Goal: Transaction & Acquisition: Purchase product/service

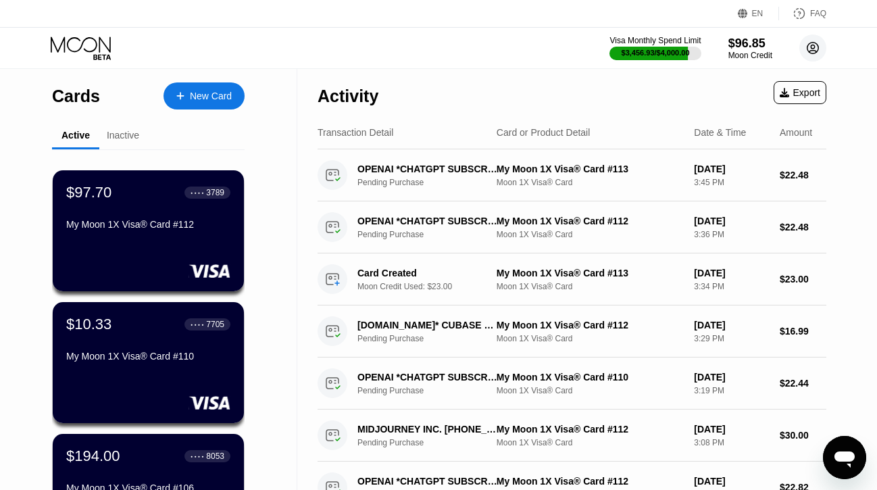
click at [813, 47] on circle at bounding box center [812, 47] width 27 height 27
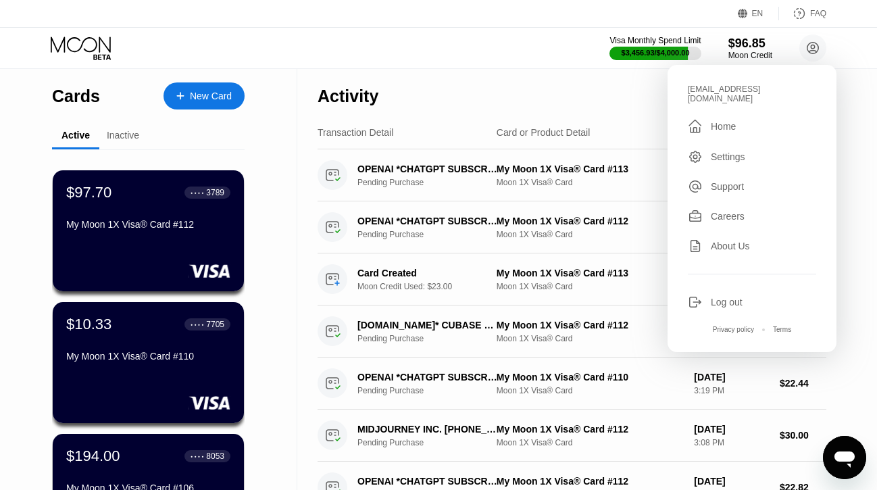
click at [718, 299] on div "Log out" at bounding box center [752, 302] width 128 height 15
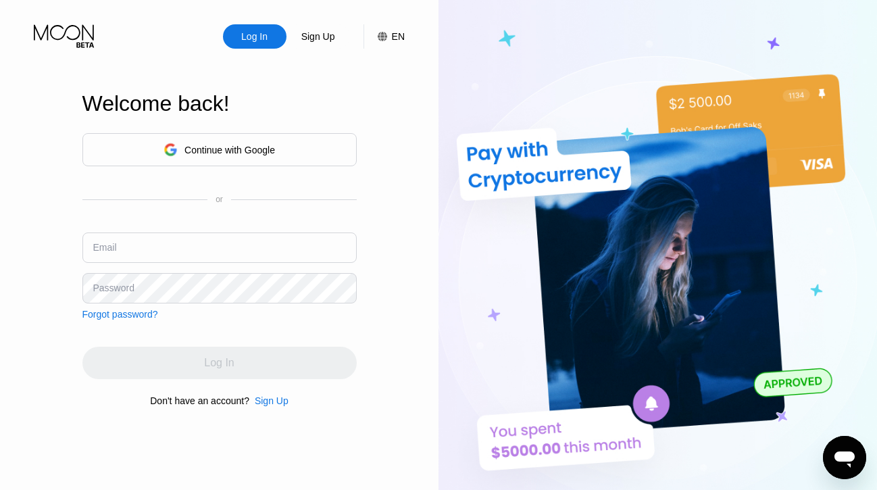
click at [121, 245] on input "text" at bounding box center [219, 247] width 274 height 30
paste input "[EMAIL_ADDRESS][DOMAIN_NAME]"
type input "[EMAIL_ADDRESS][DOMAIN_NAME]"
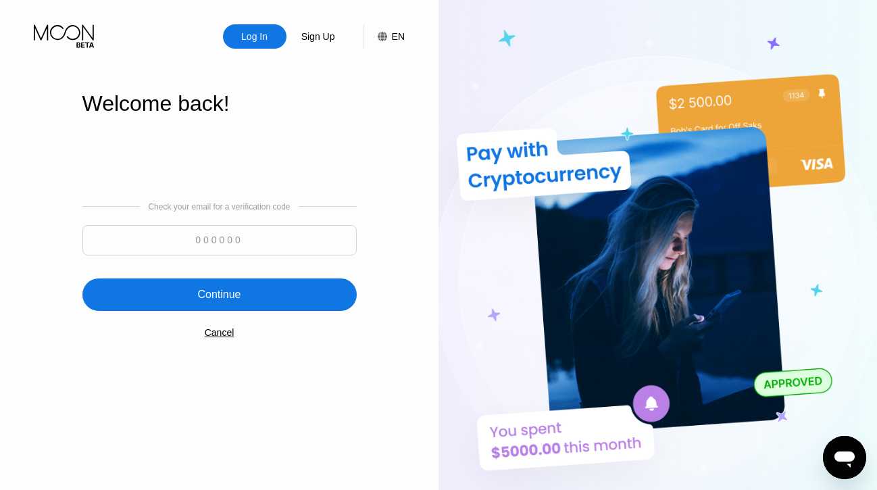
click at [165, 234] on input at bounding box center [219, 240] width 274 height 30
type input "533283"
click at [164, 299] on div "Continue" at bounding box center [219, 294] width 274 height 32
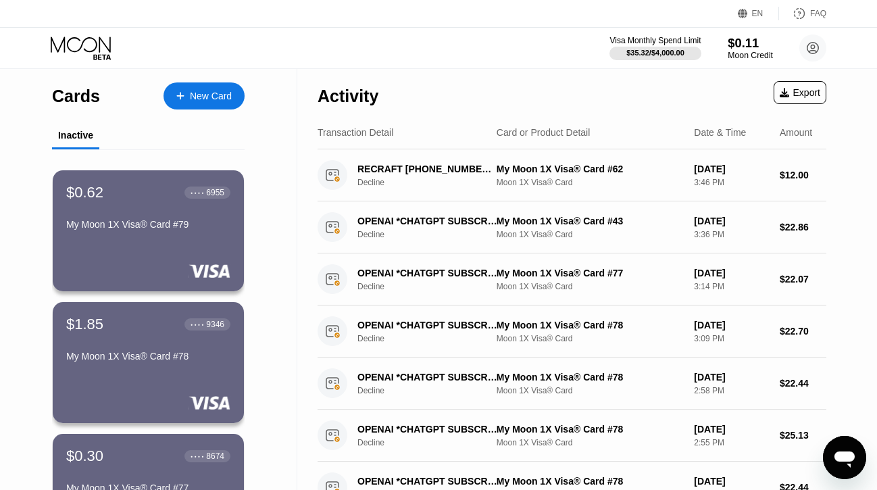
click at [748, 39] on div "$0.11" at bounding box center [750, 43] width 45 height 14
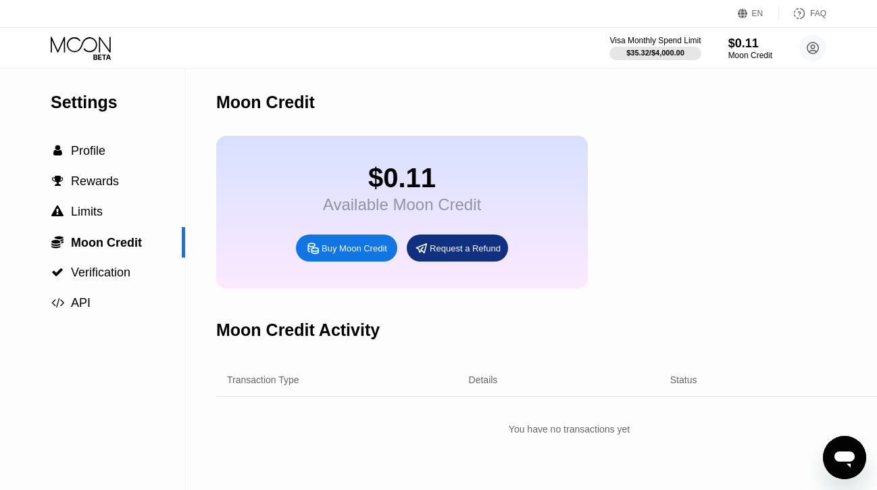
click at [363, 251] on div "Buy Moon Credit" at bounding box center [355, 248] width 66 height 11
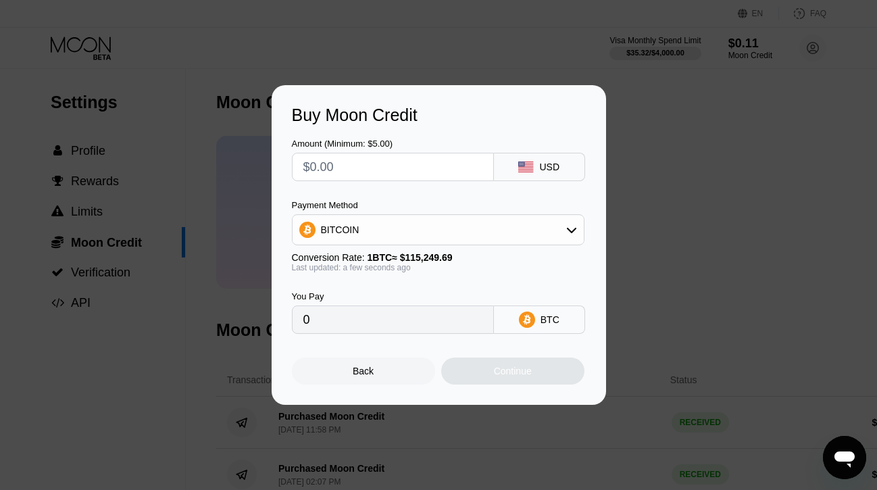
click at [388, 169] on input "text" at bounding box center [392, 166] width 179 height 27
type input "$1"
type input "0.00000868"
type input "$10"
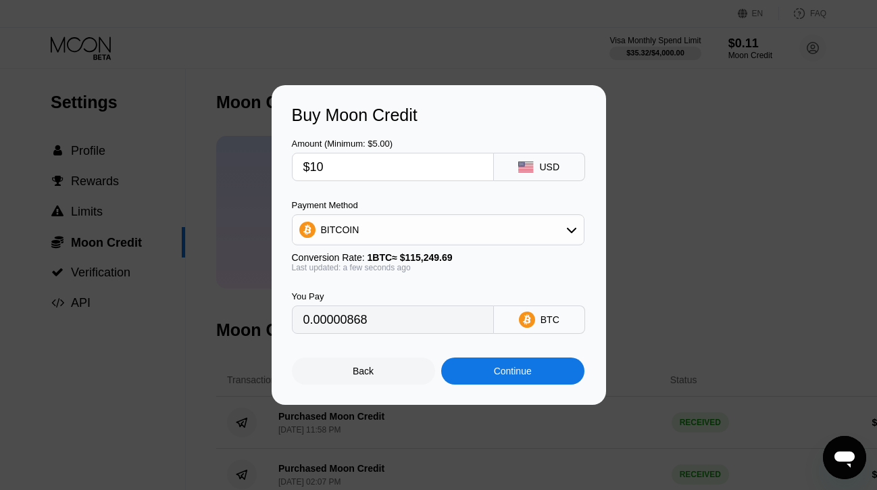
type input "0.00008677"
type input "$100"
type input "0.00086769"
type input "$1000"
type input "0.00867682"
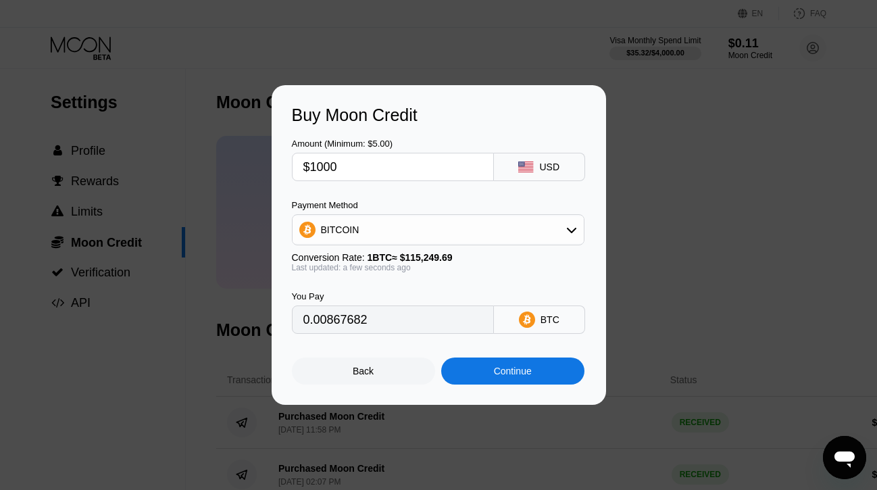
type input "$1000"
click at [382, 239] on div "BITCOIN" at bounding box center [438, 229] width 291 height 27
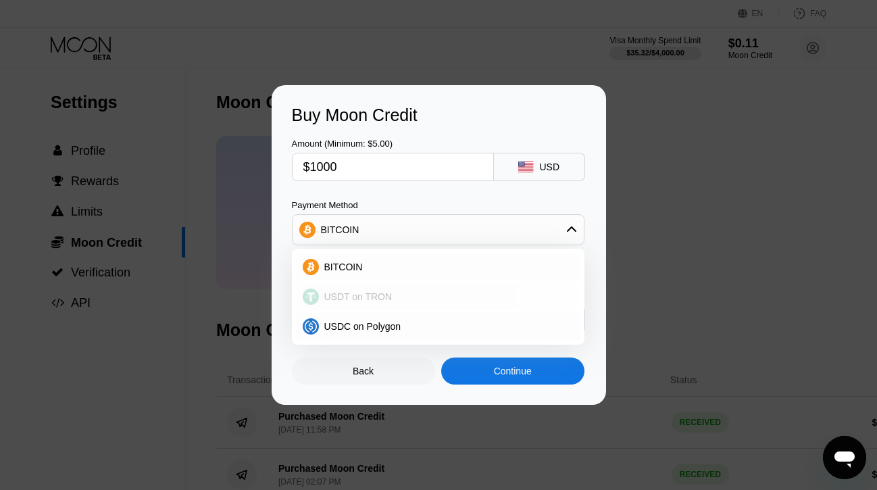
click at [380, 295] on span "USDT on TRON" at bounding box center [358, 296] width 68 height 11
type input "1010.10"
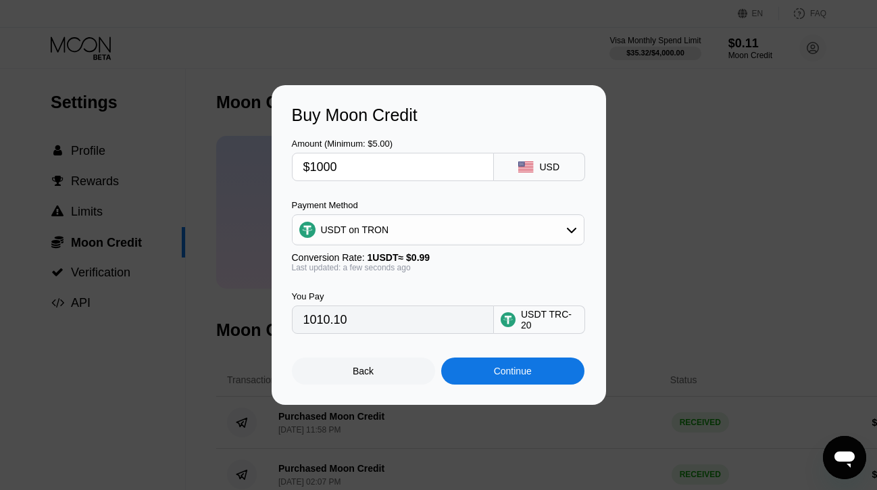
click at [457, 370] on div "Continue" at bounding box center [512, 370] width 143 height 27
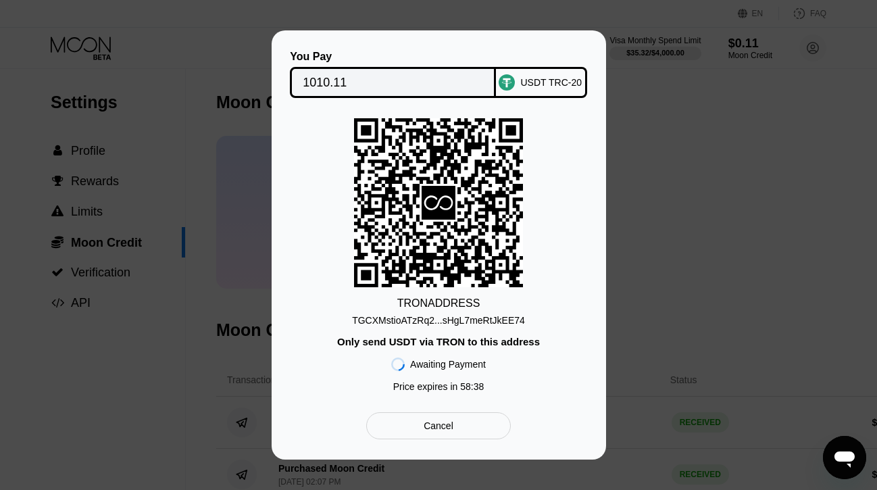
click at [447, 320] on div "TGCXMstioATzRq2...sHgL7meRtJkEE74" at bounding box center [438, 320] width 173 height 11
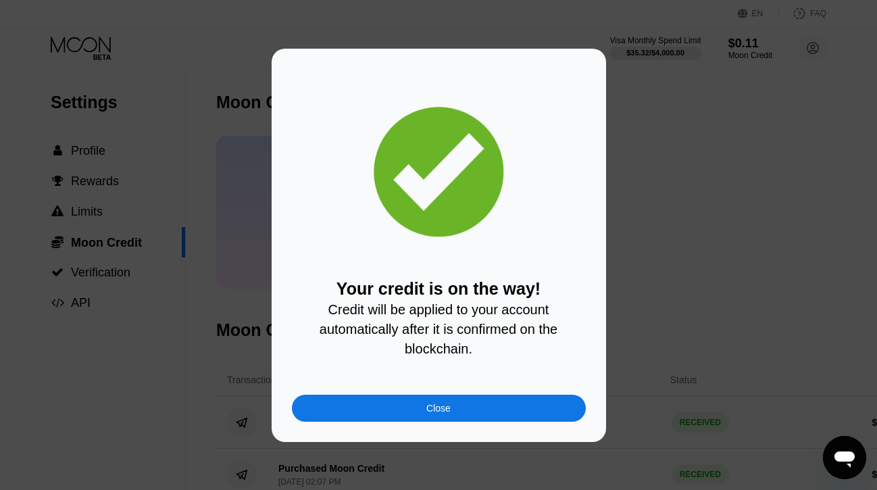
click at [480, 410] on div "Close" at bounding box center [439, 408] width 294 height 27
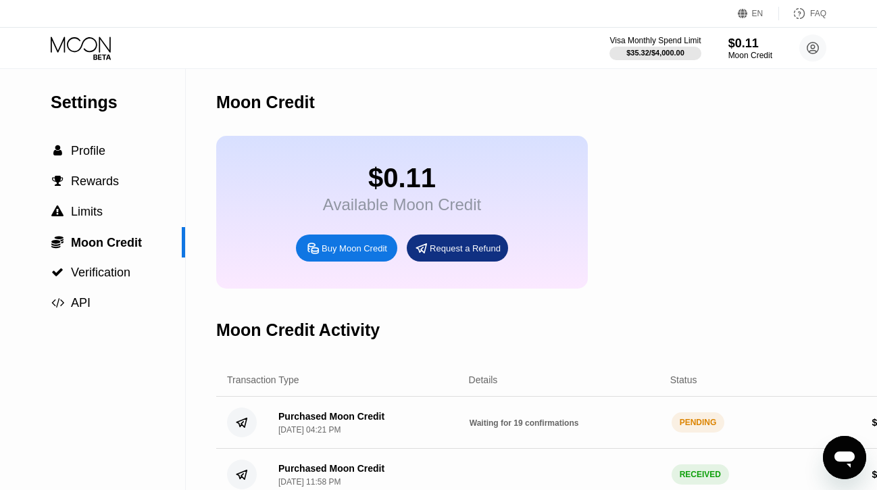
click at [94, 45] on icon at bounding box center [82, 48] width 63 height 24
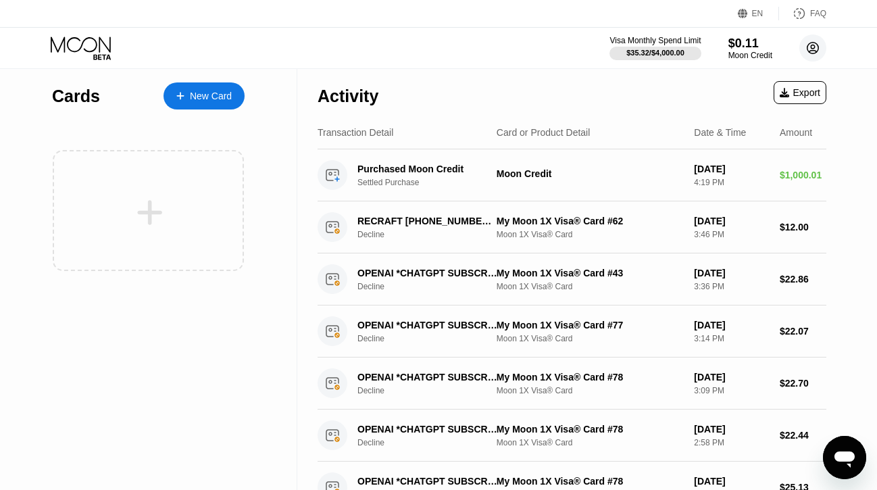
click at [811, 49] on circle at bounding box center [812, 47] width 27 height 27
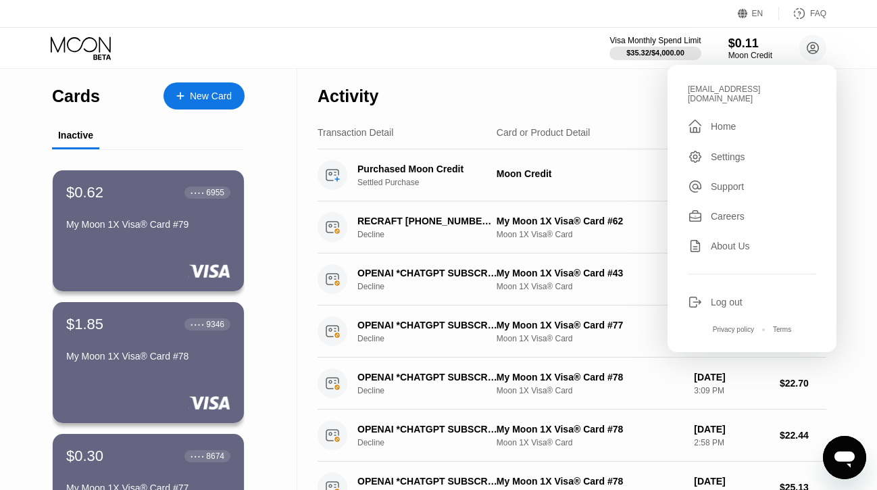
click at [736, 151] on div "Settings" at bounding box center [728, 156] width 34 height 11
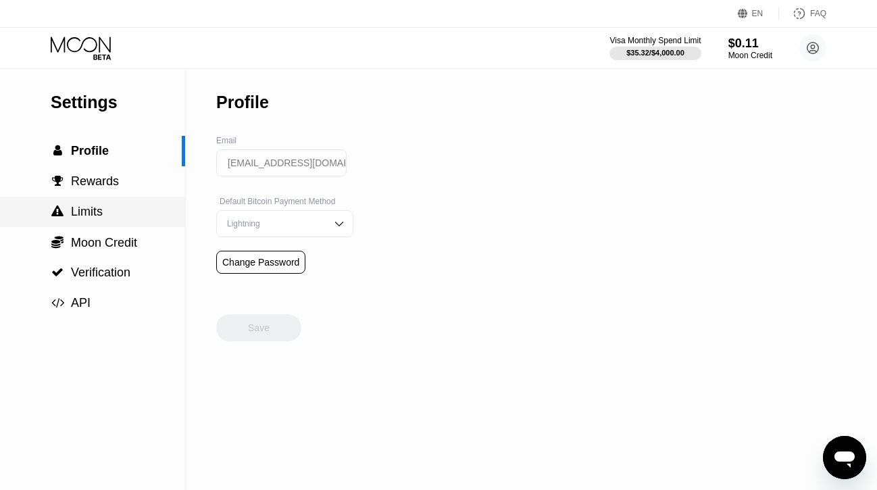
click at [92, 211] on span "Limits" at bounding box center [87, 212] width 32 height 14
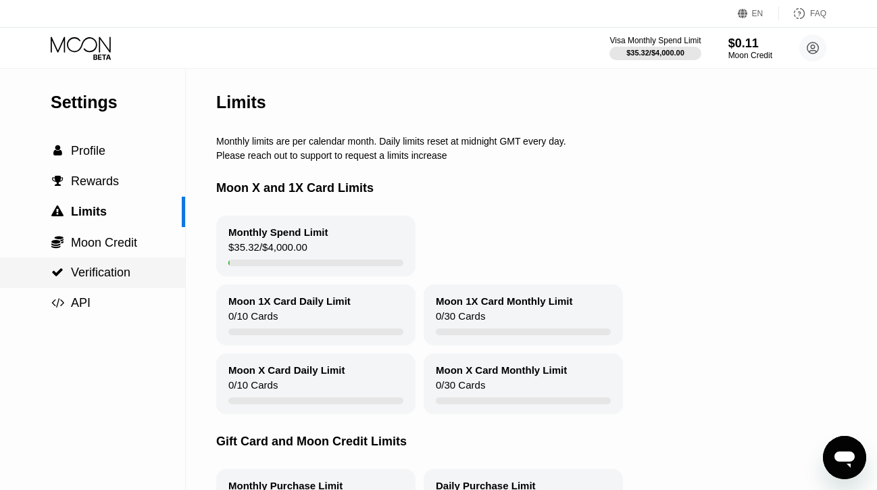
click at [103, 272] on span "Verification" at bounding box center [100, 273] width 59 height 14
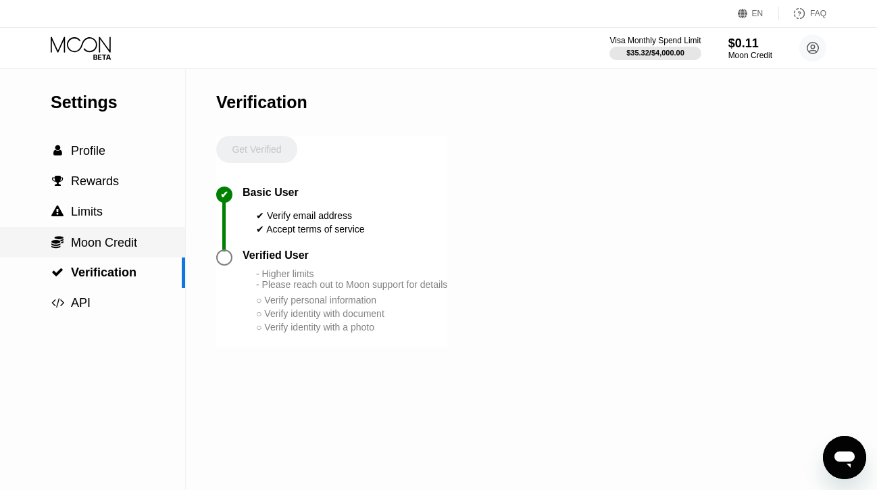
click at [103, 247] on span "Moon Credit" at bounding box center [104, 243] width 66 height 14
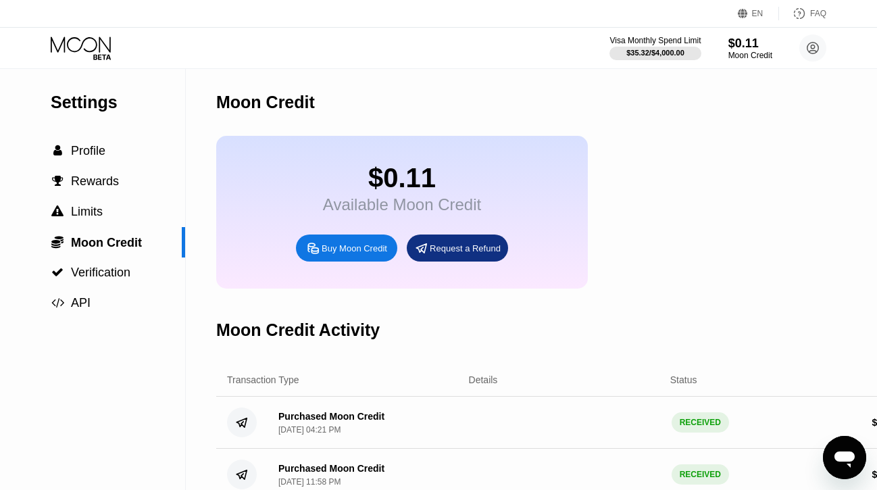
click at [97, 38] on icon at bounding box center [82, 48] width 63 height 24
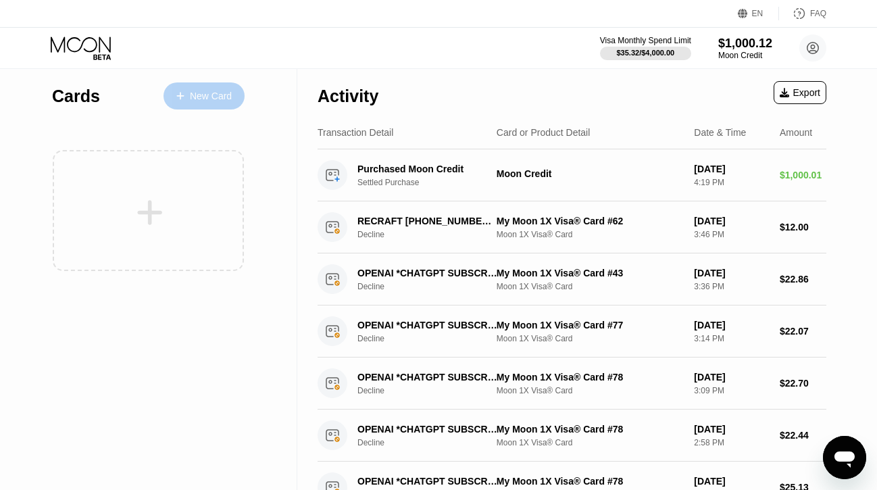
click at [216, 97] on div "New Card" at bounding box center [211, 96] width 42 height 11
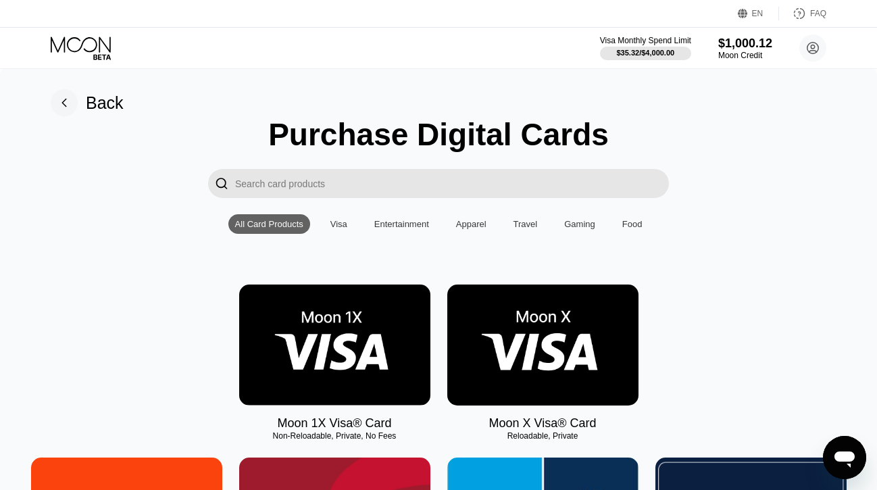
click at [342, 301] on img at bounding box center [334, 344] width 191 height 121
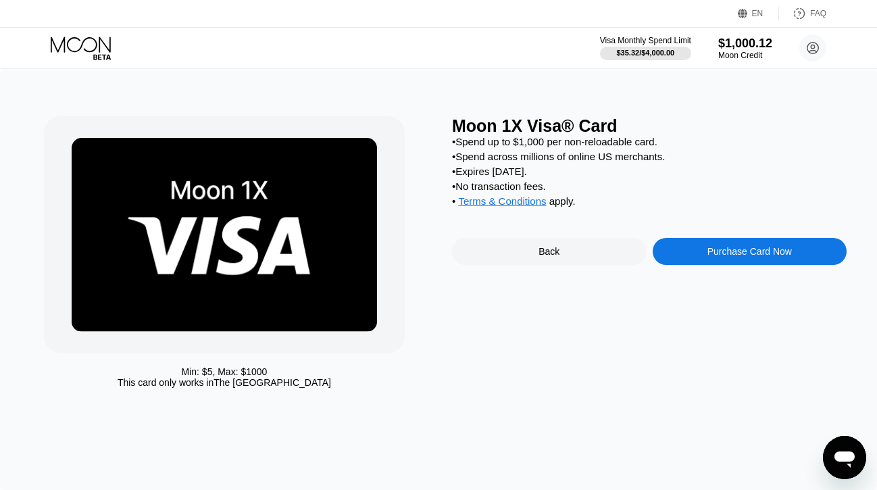
click at [701, 262] on div "Purchase Card Now" at bounding box center [750, 251] width 195 height 27
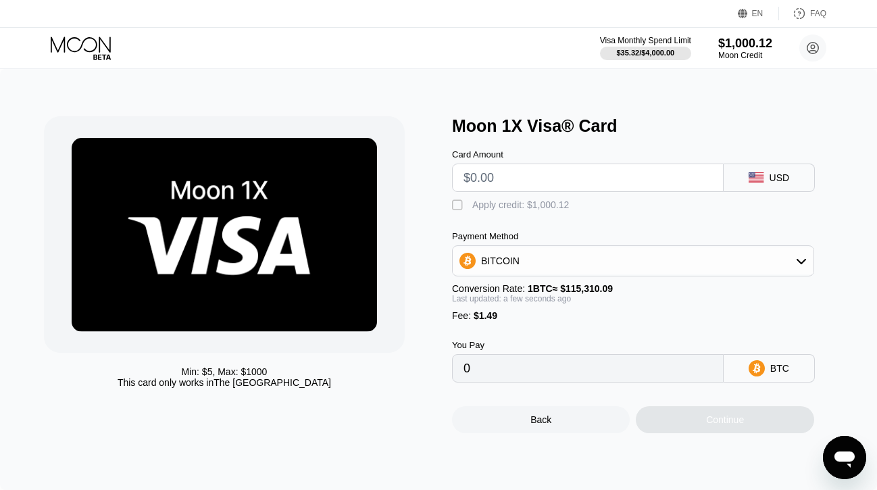
click at [531, 176] on input "text" at bounding box center [587, 177] width 249 height 27
type input "$30"
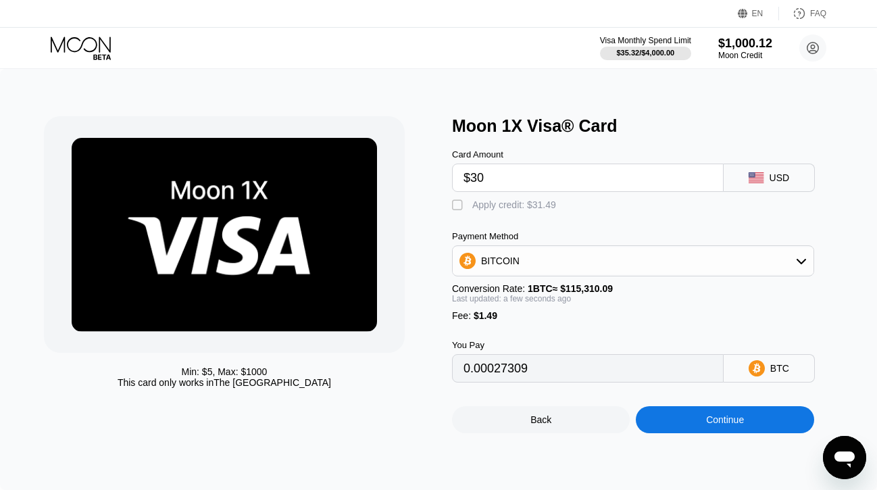
type input "0.00027309"
type input "$300"
type input "0.00261461"
type input "$300"
click at [502, 205] on div "Apply credit: $301.49" at bounding box center [516, 204] width 89 height 11
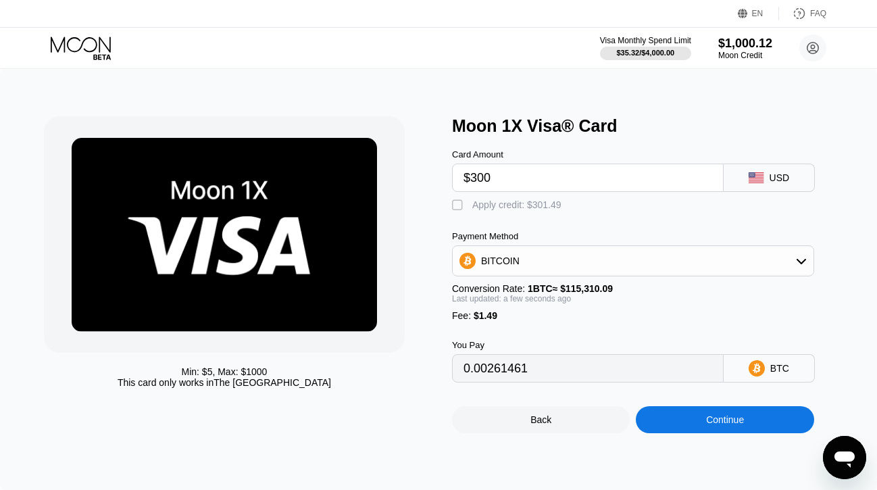
type input "0"
click at [674, 428] on div "Continue" at bounding box center [725, 419] width 178 height 27
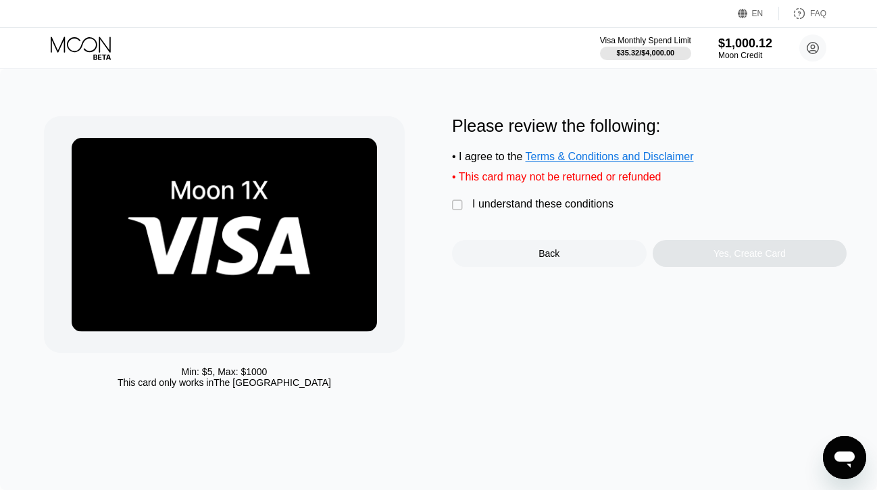
click at [561, 212] on div " I understand these conditions" at bounding box center [536, 205] width 168 height 14
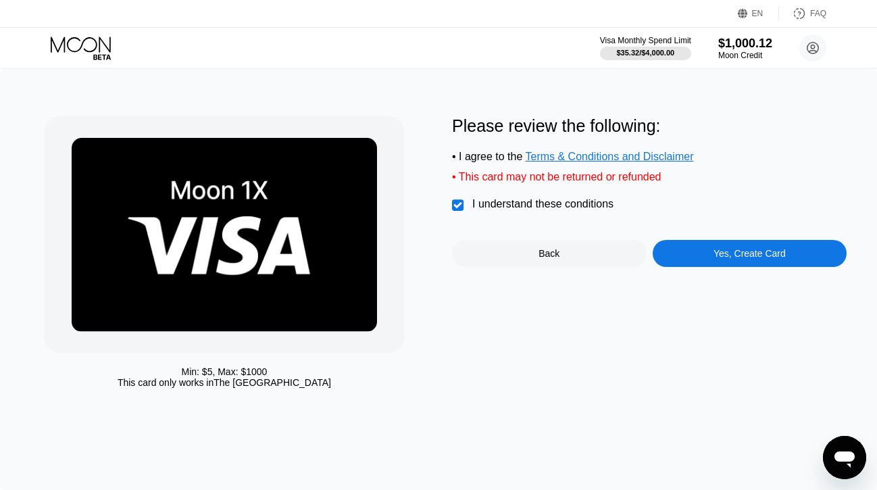
click at [704, 258] on div "Yes, Create Card" at bounding box center [750, 253] width 195 height 27
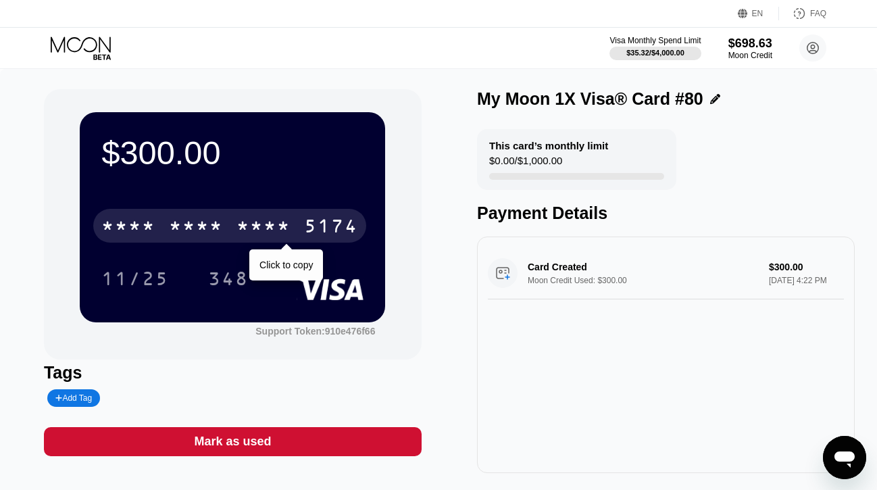
click at [256, 225] on div "* * * *" at bounding box center [263, 228] width 54 height 22
click at [256, 225] on div "2975" at bounding box center [263, 228] width 54 height 22
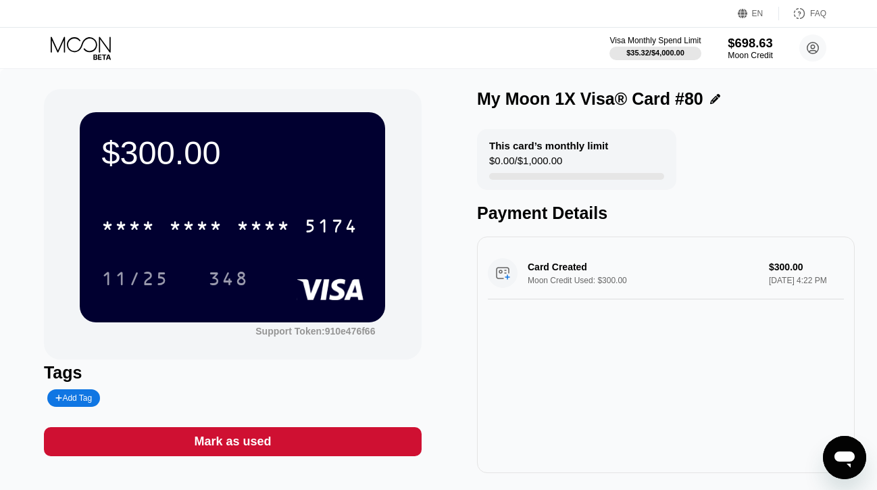
click at [749, 50] on div "$698.63" at bounding box center [750, 43] width 45 height 14
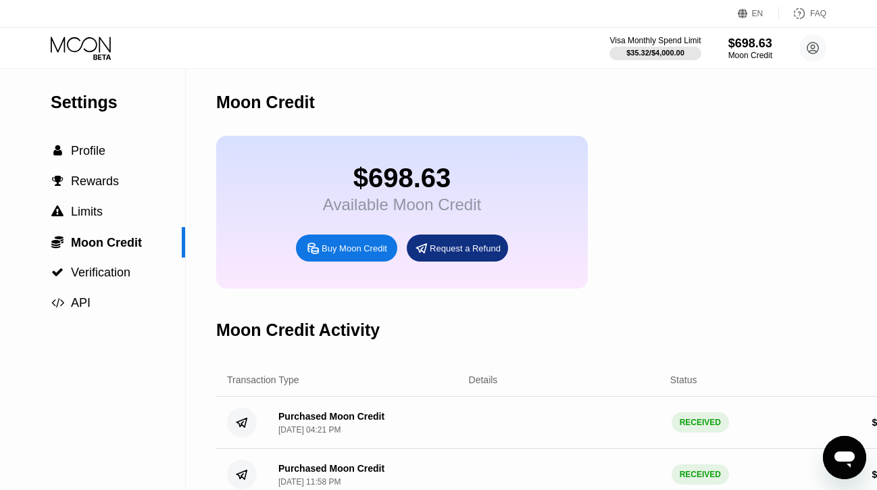
click at [362, 249] on div "Buy Moon Credit" at bounding box center [355, 248] width 66 height 11
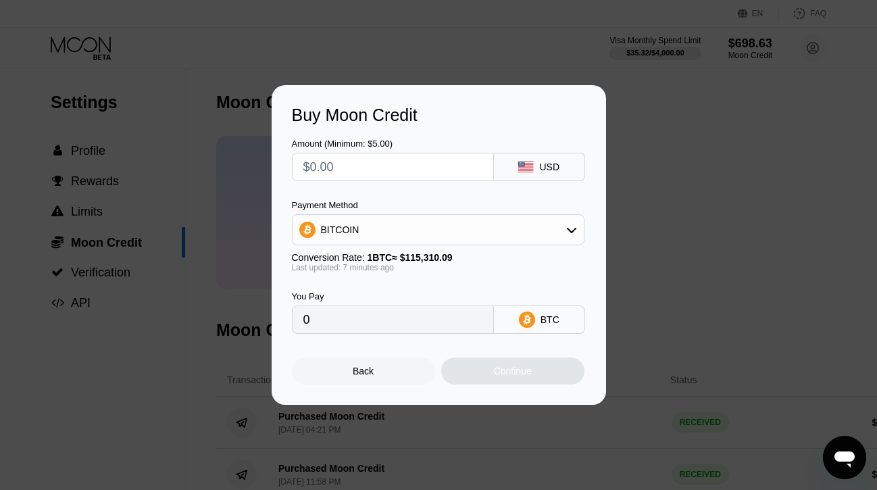
click at [411, 173] on input "text" at bounding box center [392, 166] width 179 height 27
type input "$1"
type input "0.00000867"
type input "$10"
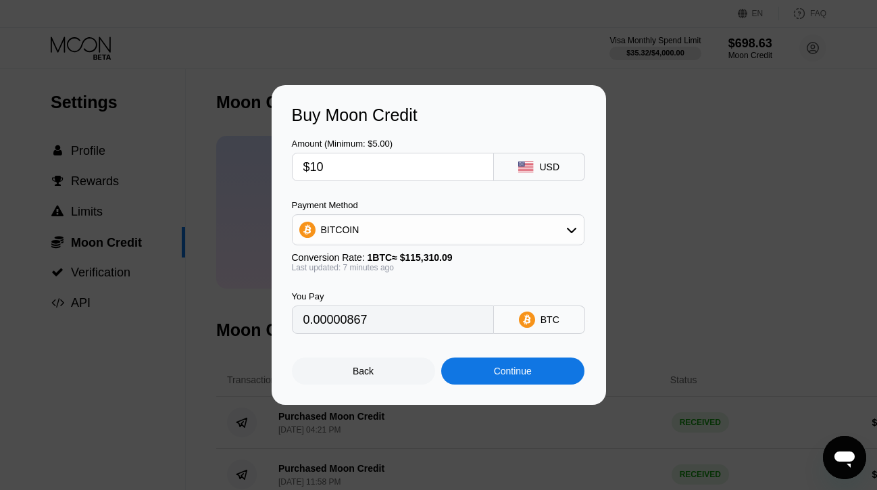
type input "0.00008669"
type input "$1000"
type input "0.00866878"
type input "$1000"
click at [382, 234] on div "BITCOIN" at bounding box center [438, 229] width 291 height 27
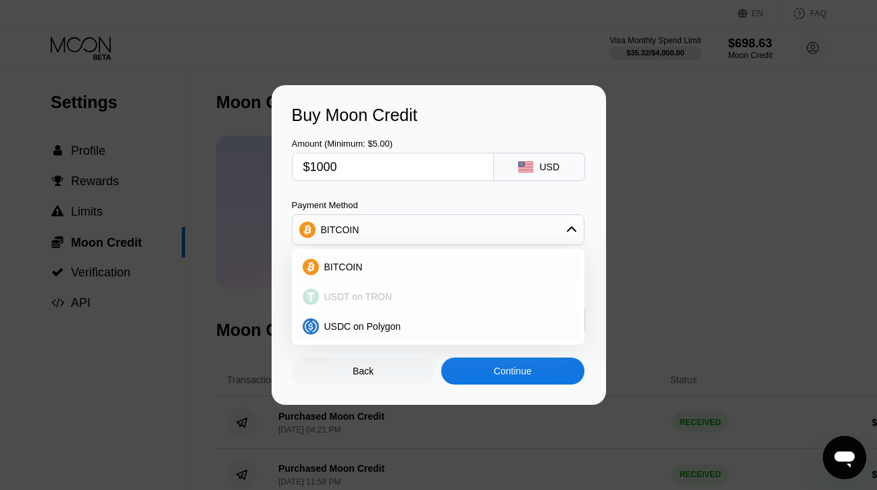
click at [371, 299] on span "USDT on TRON" at bounding box center [358, 296] width 68 height 11
type input "1010.10"
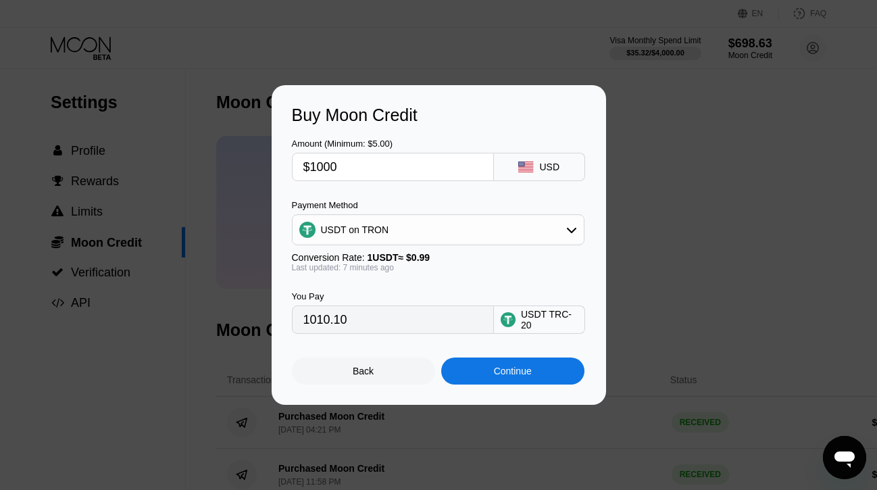
click at [472, 372] on div "Continue" at bounding box center [512, 370] width 143 height 27
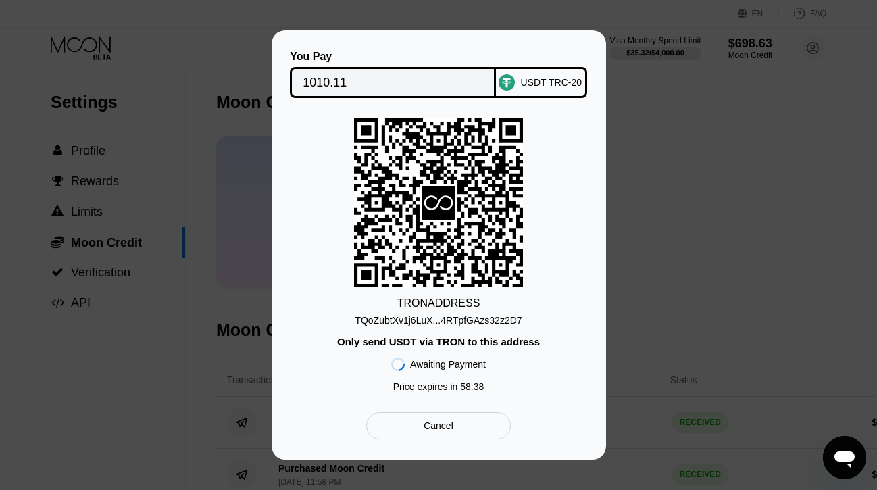
click div "TQoZubtXv1j6LuX...4RTpfGAzs32z2D7"
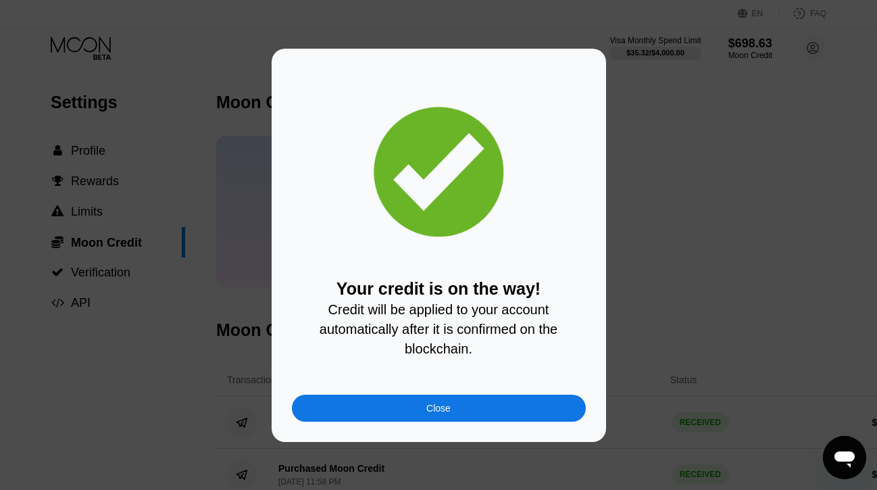
click div "Close"
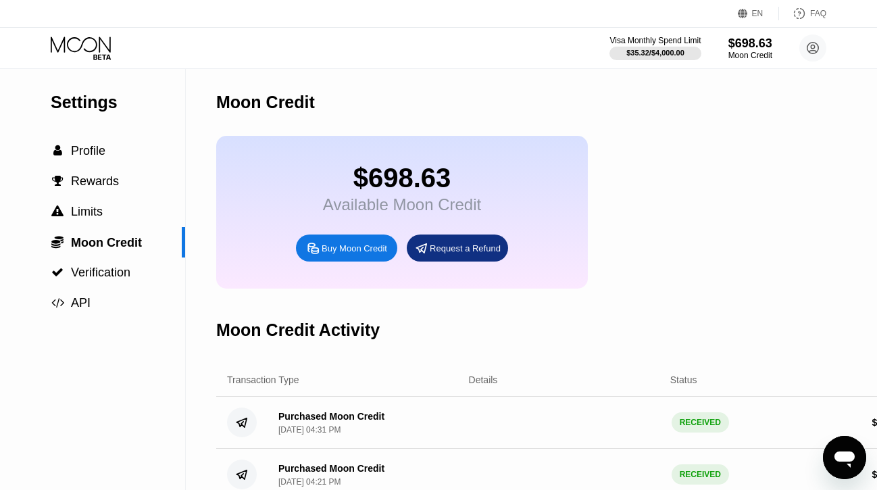
click icon
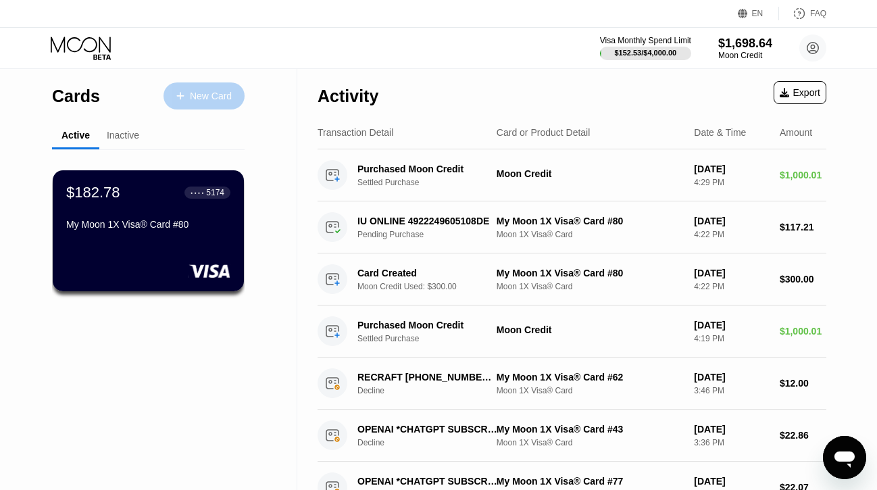
click at [192, 97] on div "New Card" at bounding box center [211, 96] width 42 height 11
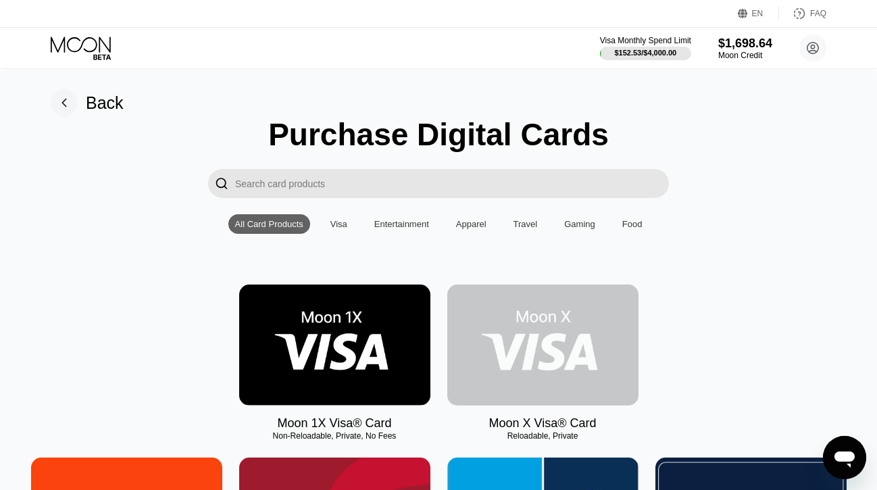
click at [509, 323] on img at bounding box center [542, 344] width 191 height 121
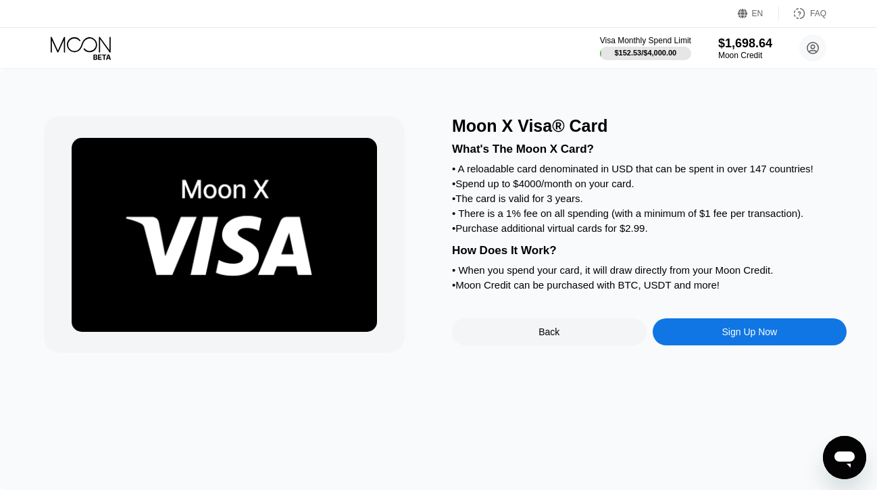
click at [691, 339] on div "Sign Up Now" at bounding box center [750, 331] width 195 height 27
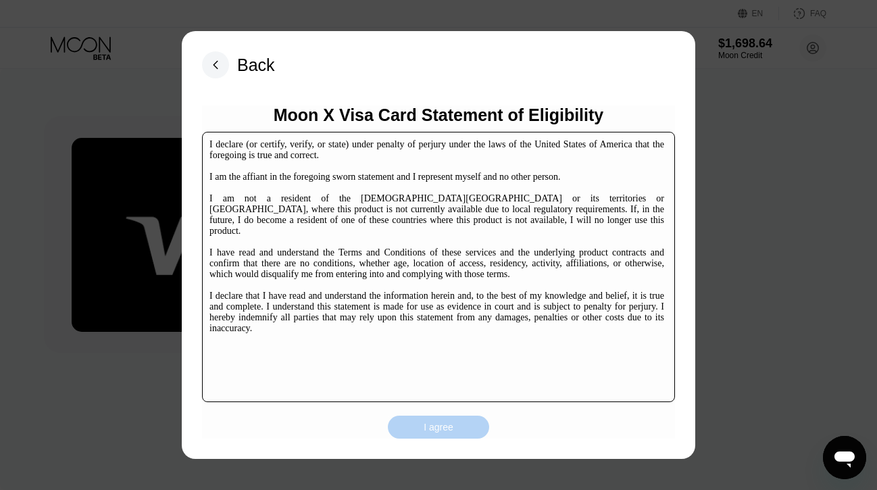
click at [463, 428] on div "I agree" at bounding box center [438, 427] width 101 height 23
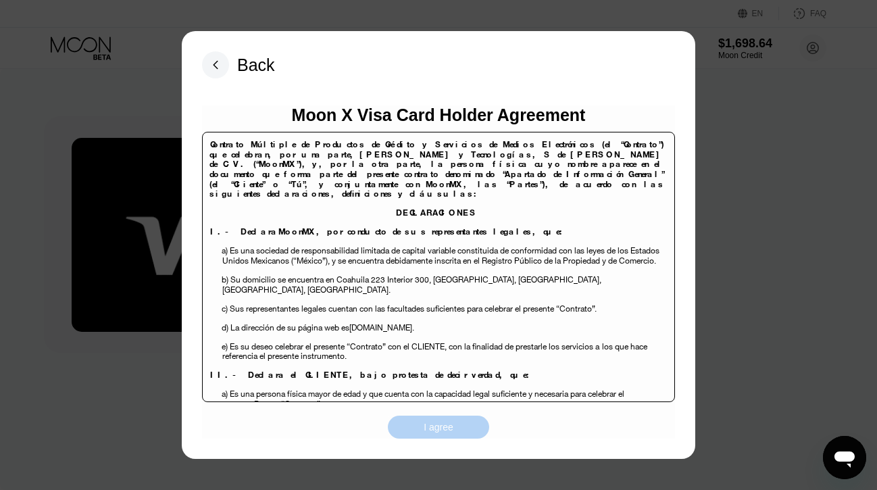
click at [428, 426] on div "I agree" at bounding box center [439, 427] width 30 height 12
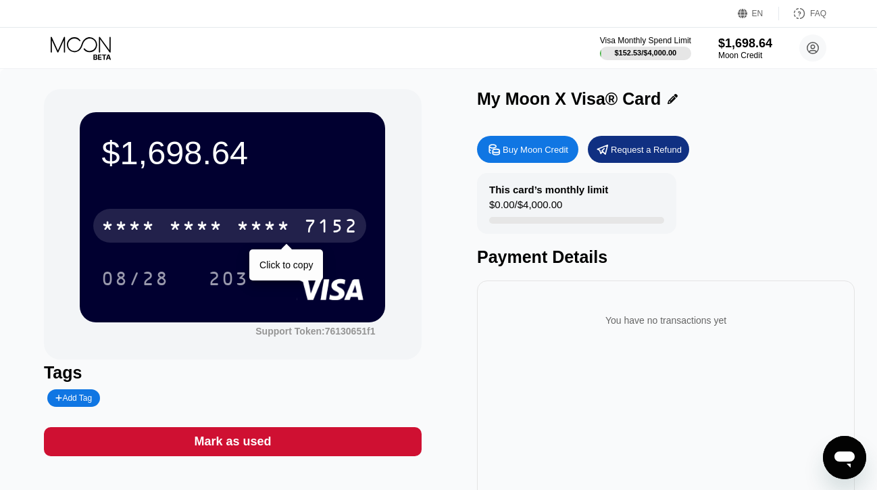
click at [319, 222] on div "7152" at bounding box center [331, 228] width 54 height 22
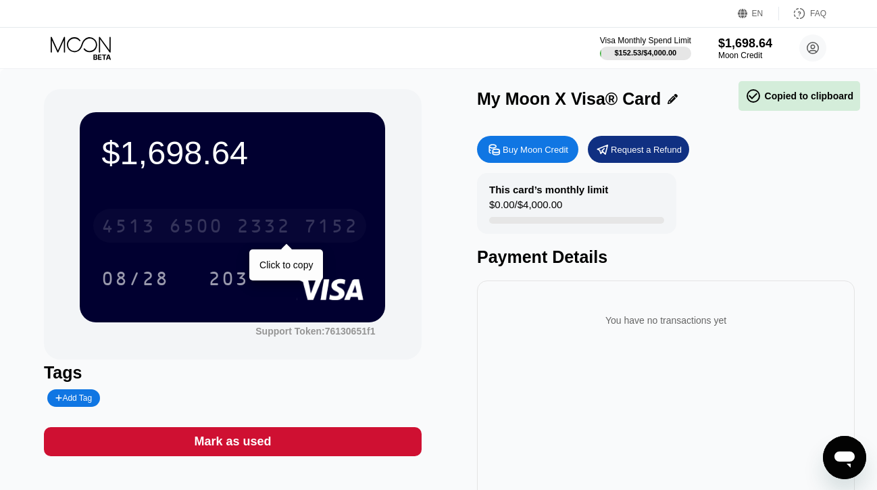
click at [319, 222] on div "7152" at bounding box center [331, 228] width 54 height 22
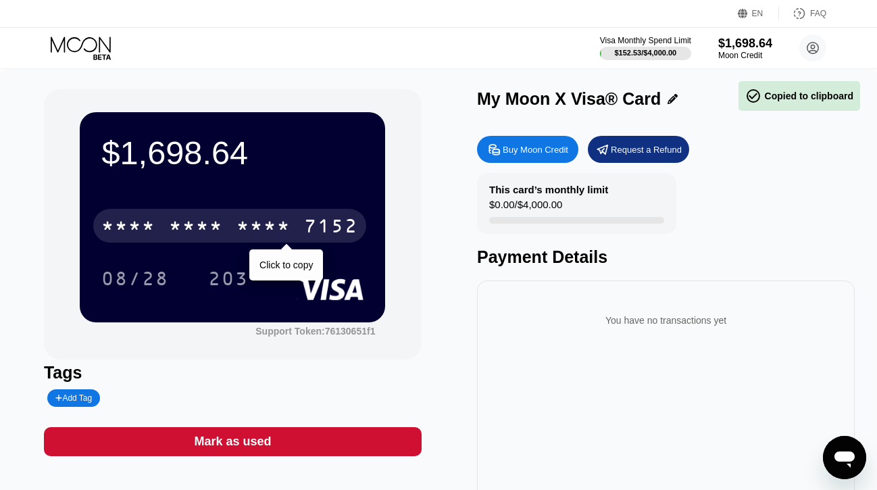
click at [319, 222] on div "7152" at bounding box center [331, 228] width 54 height 22
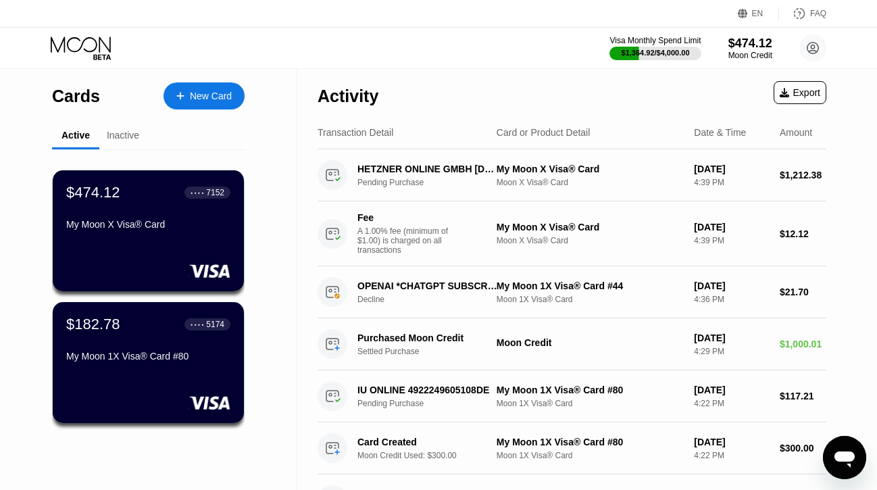
click at [207, 96] on div "New Card" at bounding box center [211, 96] width 42 height 11
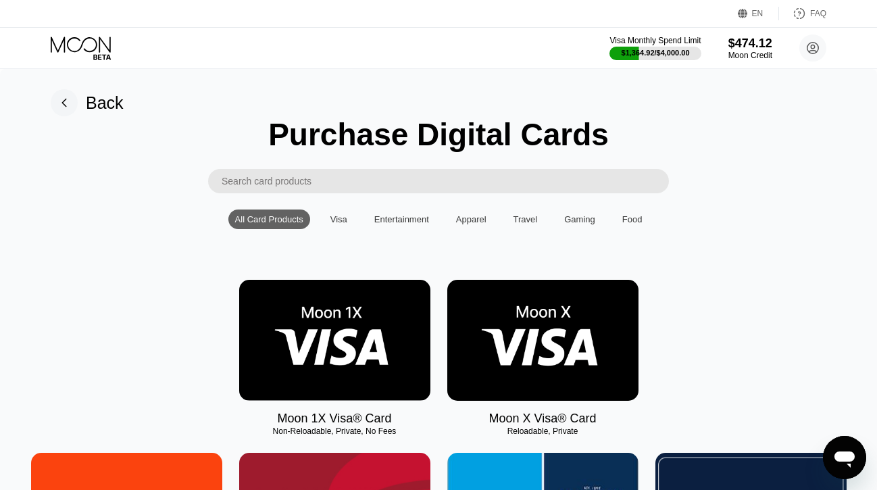
click at [334, 313] on img at bounding box center [334, 340] width 191 height 121
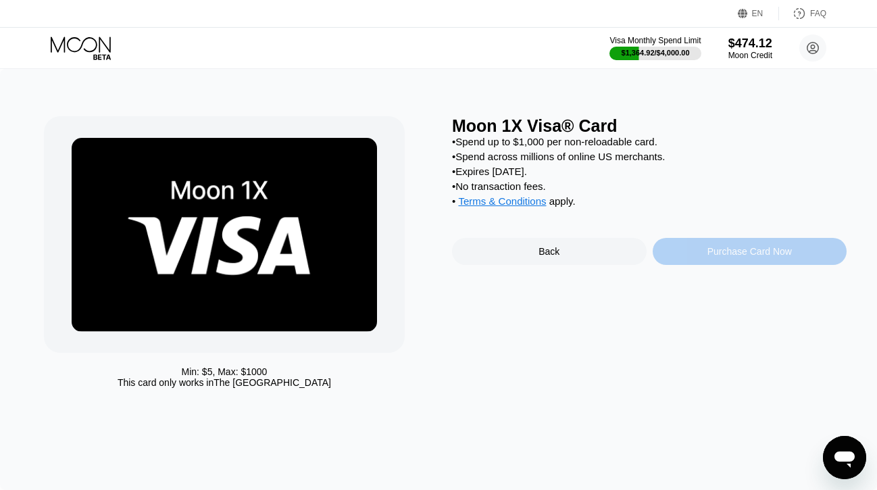
click at [684, 257] on div "Purchase Card Now" at bounding box center [750, 251] width 195 height 27
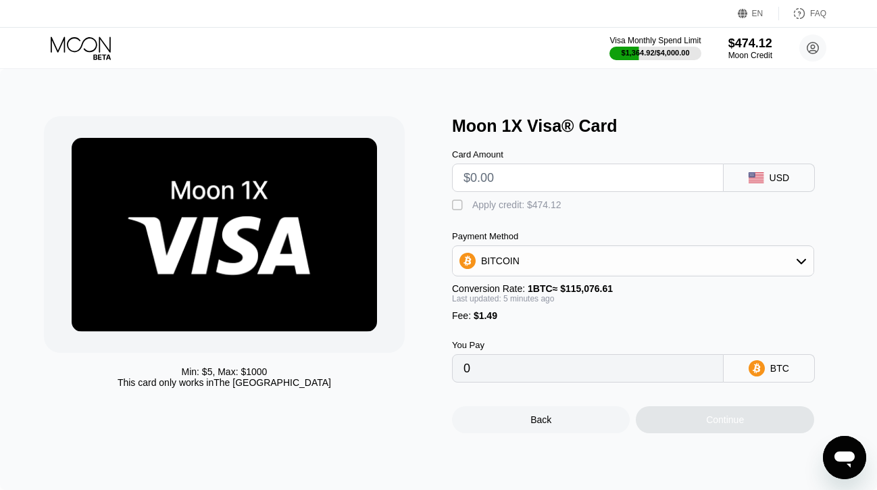
click at [568, 177] on input "text" at bounding box center [587, 177] width 249 height 27
type input "$1"
type input "0.00002168"
type input "$190"
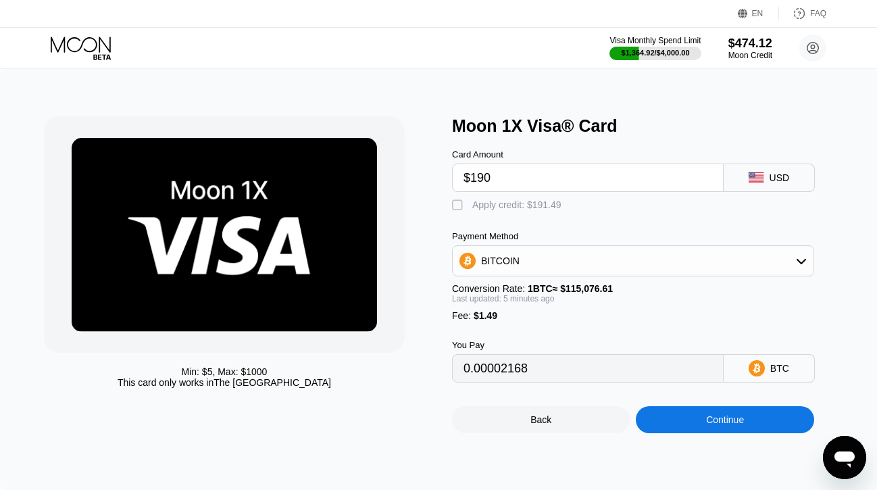
type input "0.00166669"
type input "$190"
click at [536, 205] on div "Apply credit: $191.49" at bounding box center [516, 204] width 89 height 11
type input "0"
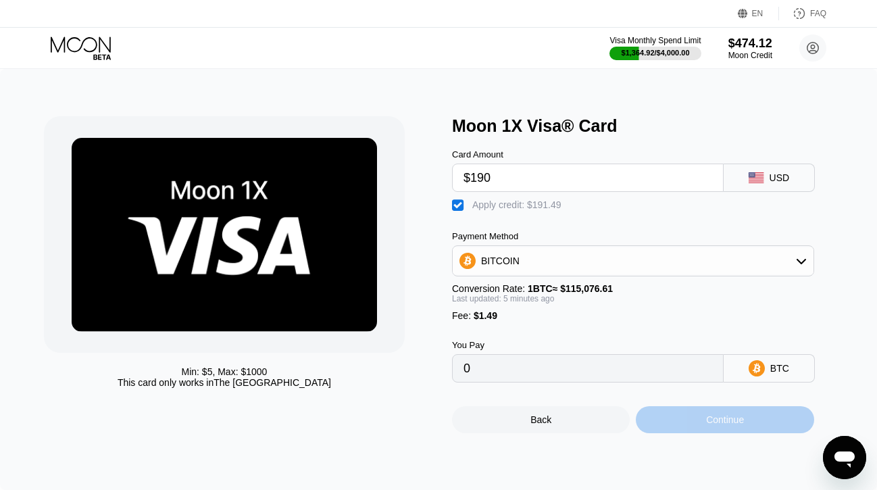
click at [684, 418] on div "Continue" at bounding box center [725, 419] width 178 height 27
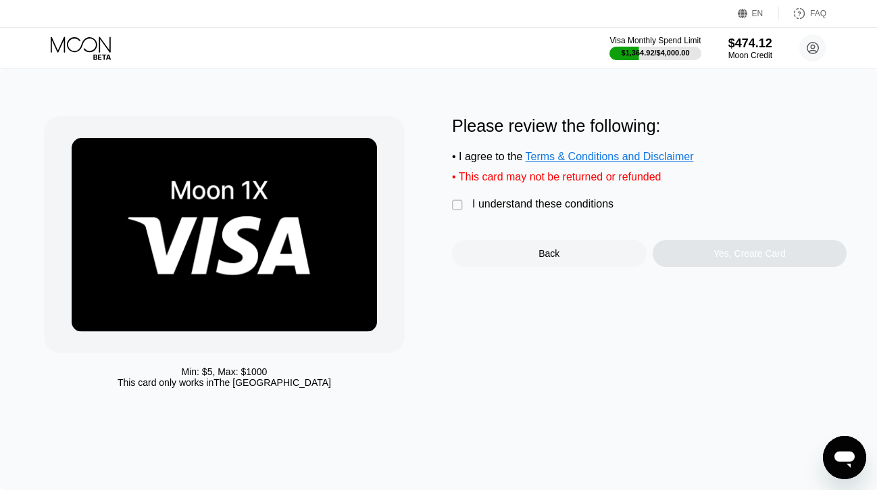
click at [586, 206] on div "I understand these conditions" at bounding box center [542, 204] width 141 height 12
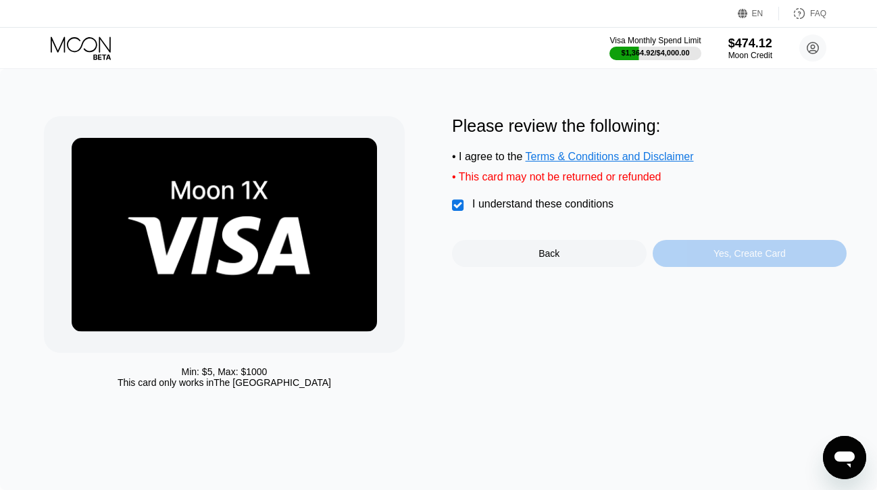
click at [683, 249] on div "Yes, Create Card" at bounding box center [750, 253] width 195 height 27
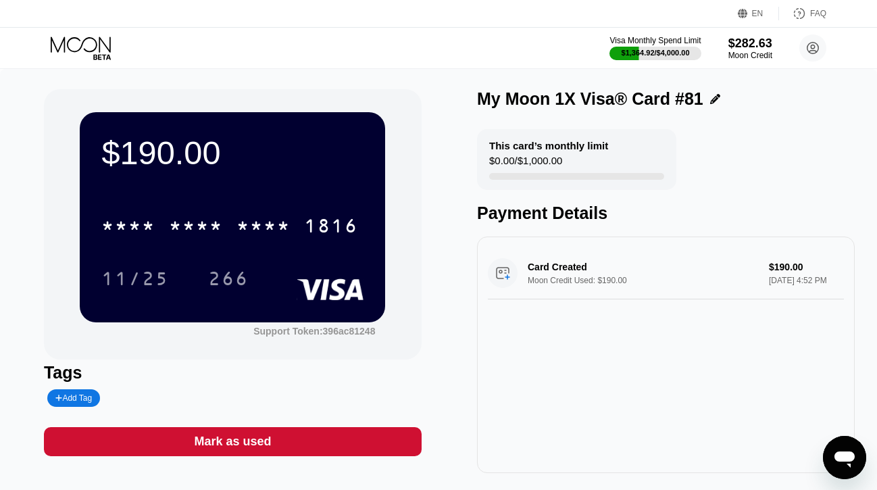
click at [93, 47] on icon at bounding box center [82, 48] width 63 height 24
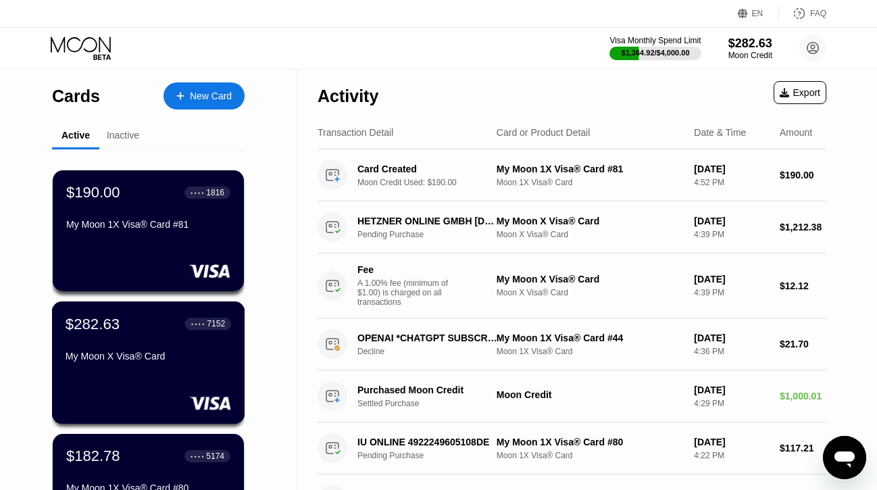
click at [138, 366] on div "My Moon X Visa® Card" at bounding box center [149, 359] width 166 height 16
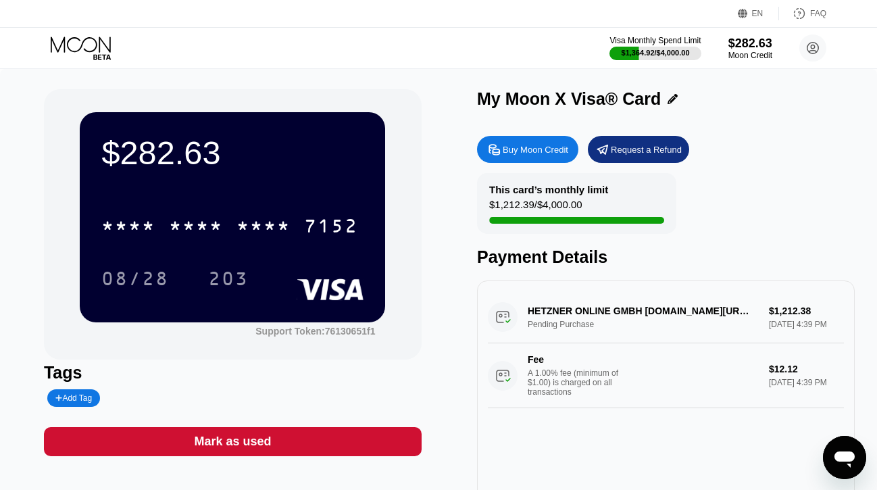
click at [243, 443] on div "Mark as used" at bounding box center [232, 442] width 77 height 16
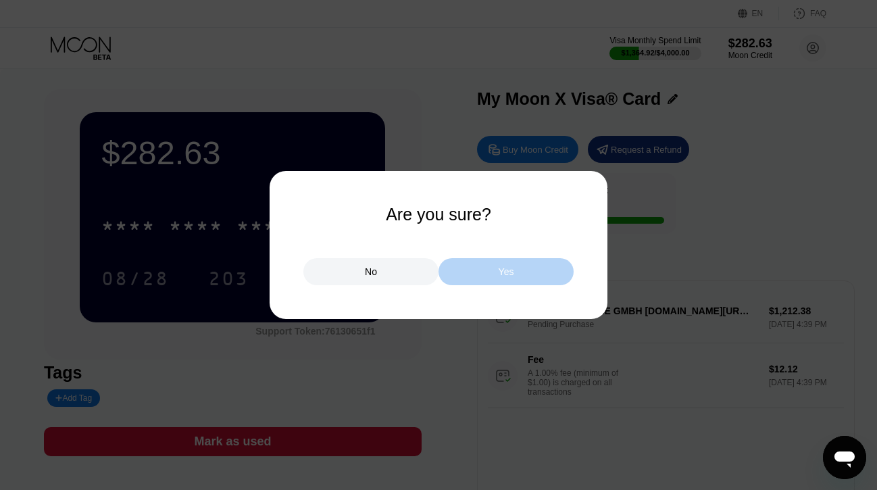
click at [477, 274] on div "Yes" at bounding box center [505, 271] width 135 height 27
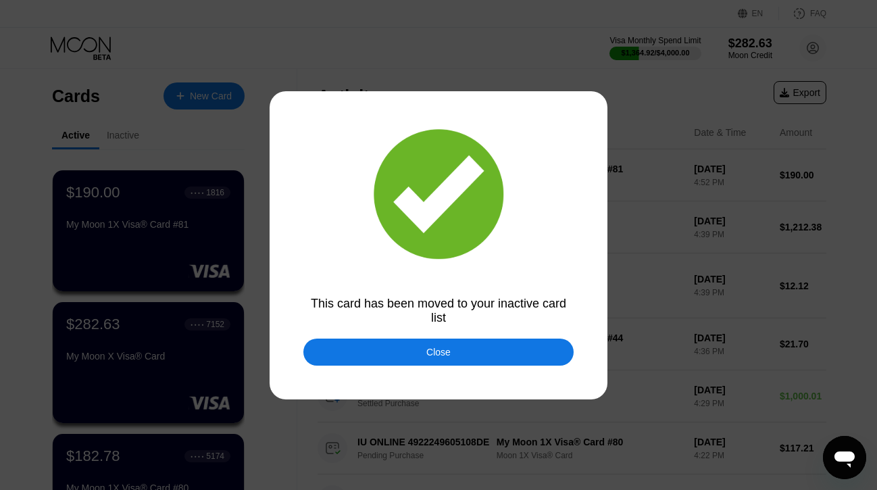
click at [442, 347] on div "Close" at bounding box center [438, 352] width 24 height 11
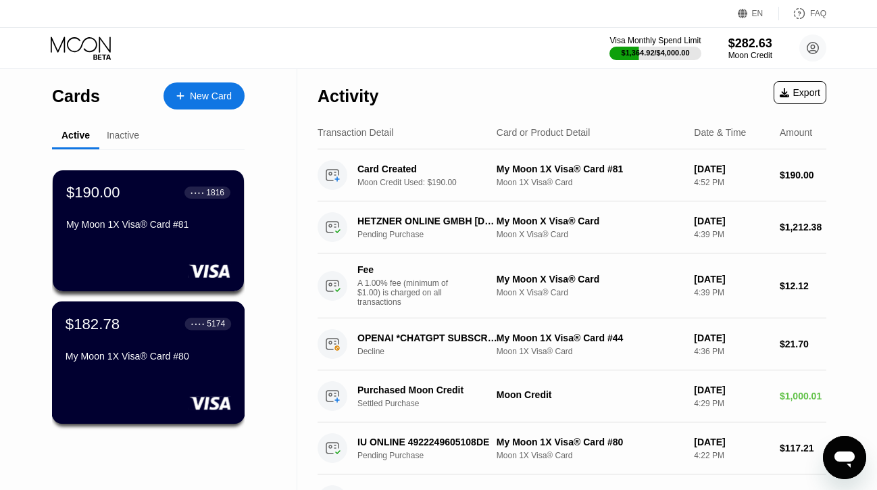
click at [118, 336] on div "$182.78 ● ● ● ● 5174 My Moon 1X Visa® Card #80" at bounding box center [149, 341] width 166 height 52
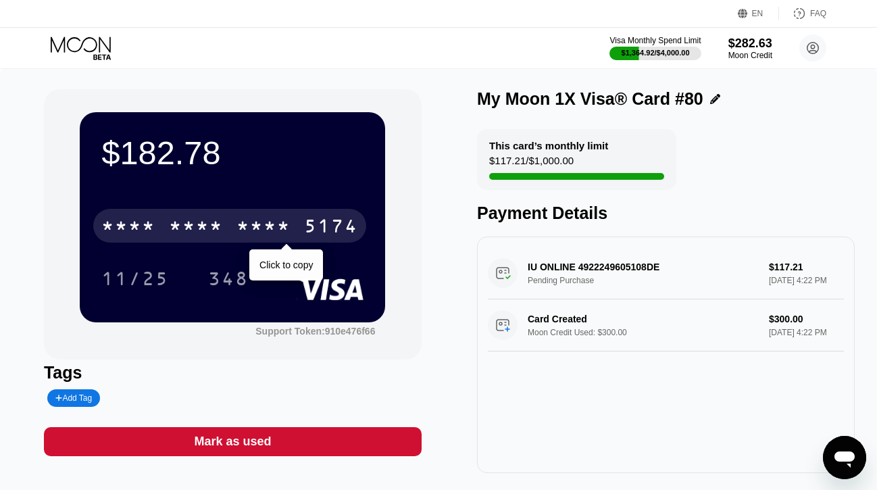
click at [191, 228] on div "* * * *" at bounding box center [196, 228] width 54 height 22
click at [191, 228] on div "6500" at bounding box center [196, 228] width 54 height 22
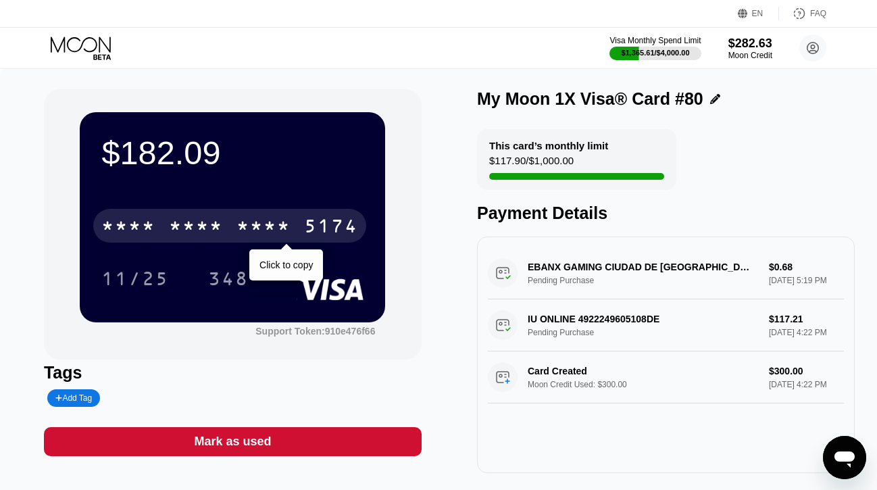
click at [162, 222] on div "* * * * * * * * * * * * 5174" at bounding box center [229, 226] width 273 height 34
click at [162, 222] on div "[CREDIT_CARD_NUMBER]" at bounding box center [229, 226] width 273 height 34
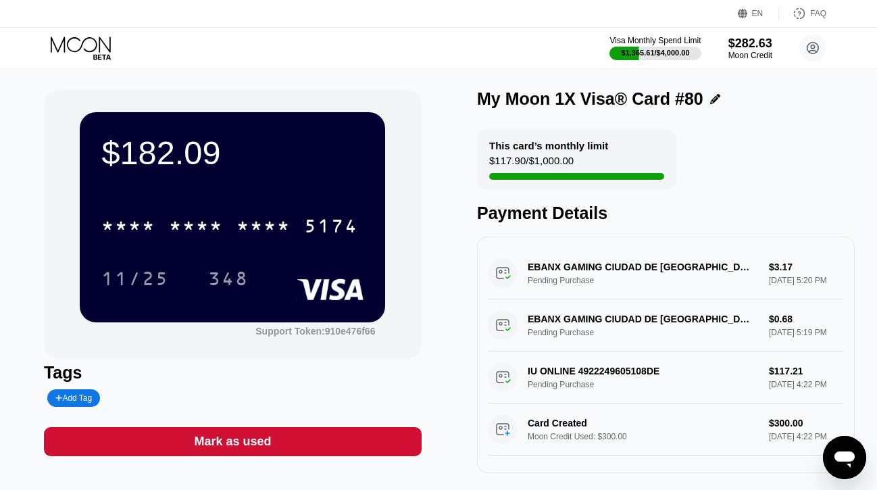
click at [90, 36] on icon at bounding box center [81, 44] width 60 height 16
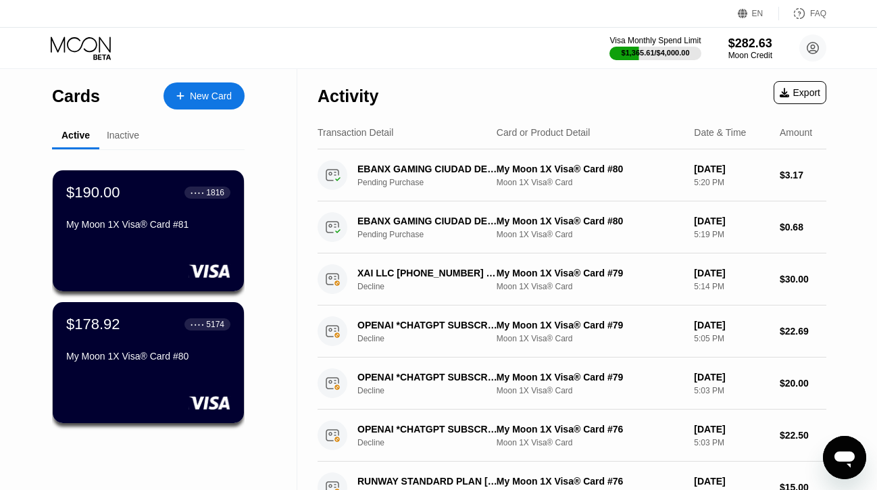
click at [197, 102] on div "New Card" at bounding box center [204, 95] width 81 height 27
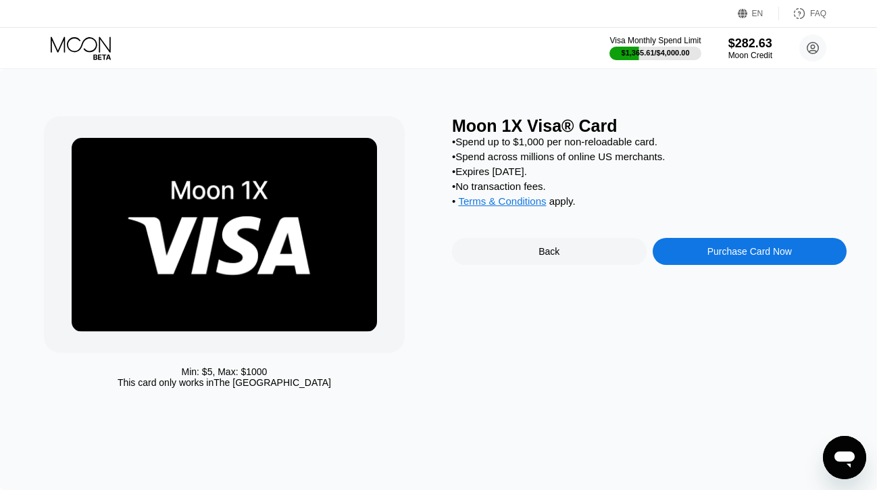
click at [713, 247] on div "Purchase Card Now" at bounding box center [750, 251] width 195 height 27
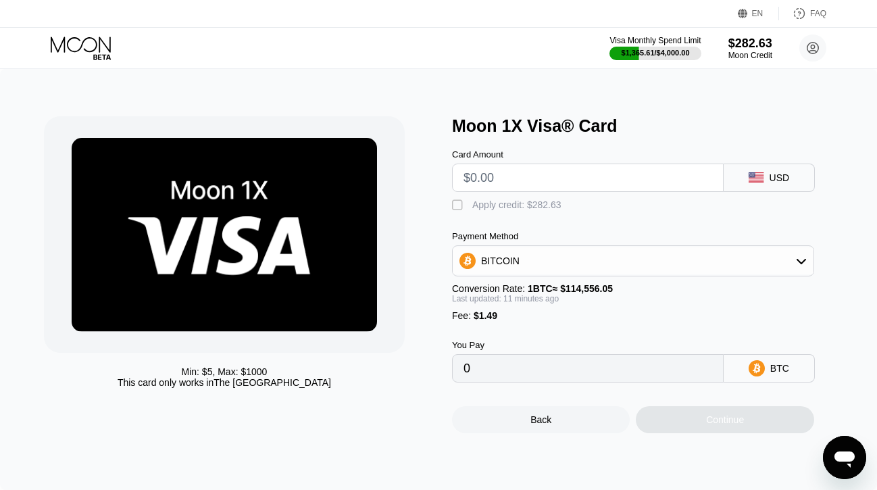
click at [512, 186] on input "text" at bounding box center [587, 177] width 249 height 27
type input "$10"
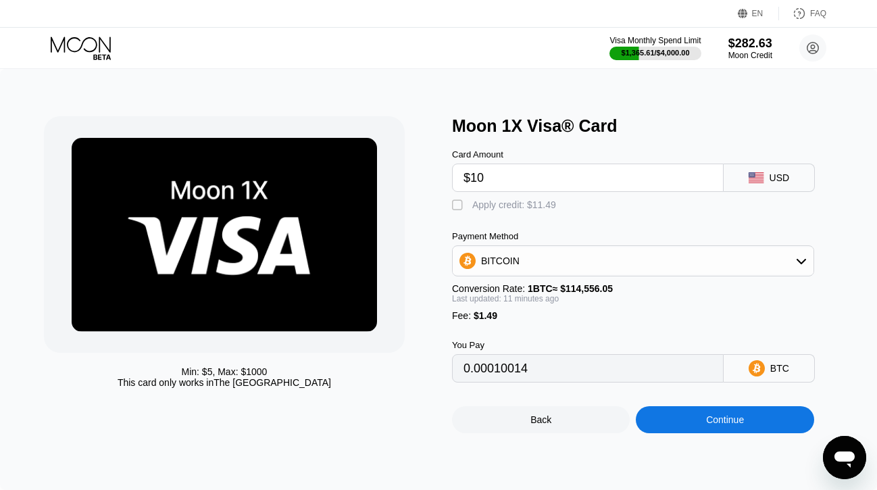
type input "0.00010014"
type input "$10"
click at [504, 198] on div " Apply credit: $11.49" at bounding box center [649, 202] width 395 height 20
click at [504, 204] on div "Apply credit: $11.49" at bounding box center [514, 204] width 84 height 11
type input "0"
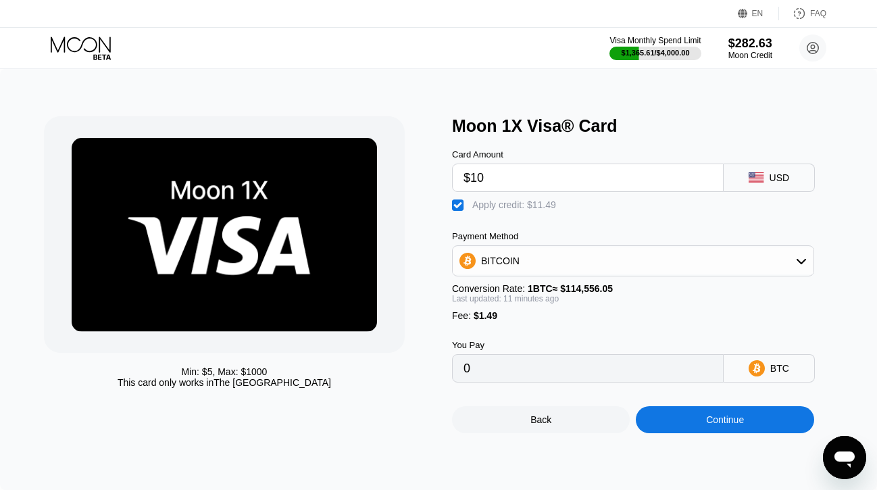
click at [678, 422] on div "Continue" at bounding box center [725, 419] width 178 height 27
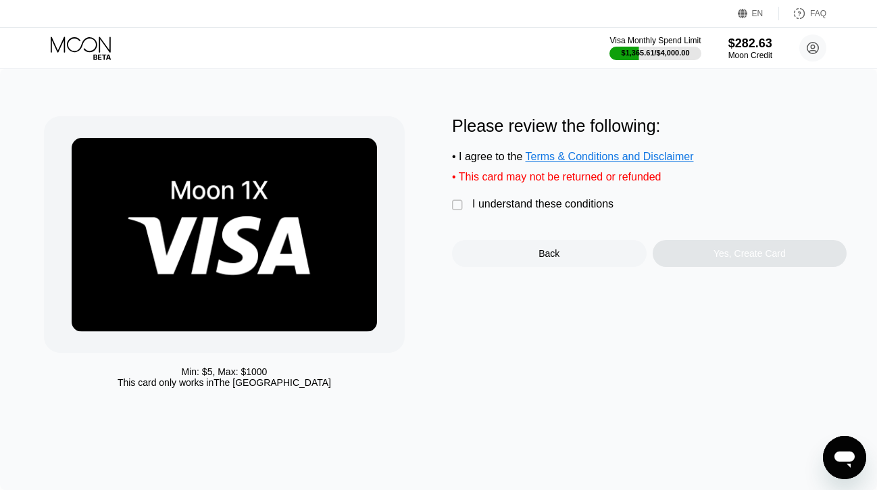
click at [492, 203] on div "I understand these conditions" at bounding box center [542, 204] width 141 height 12
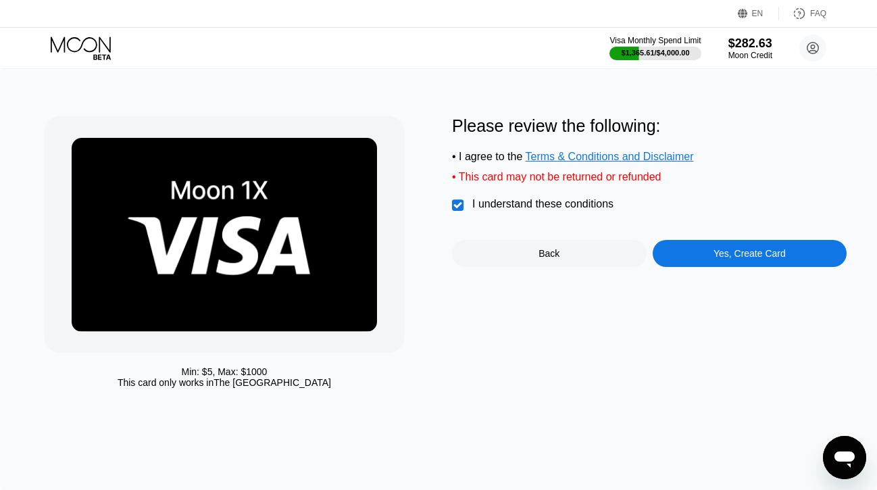
click at [706, 253] on div "Yes, Create Card" at bounding box center [750, 253] width 195 height 27
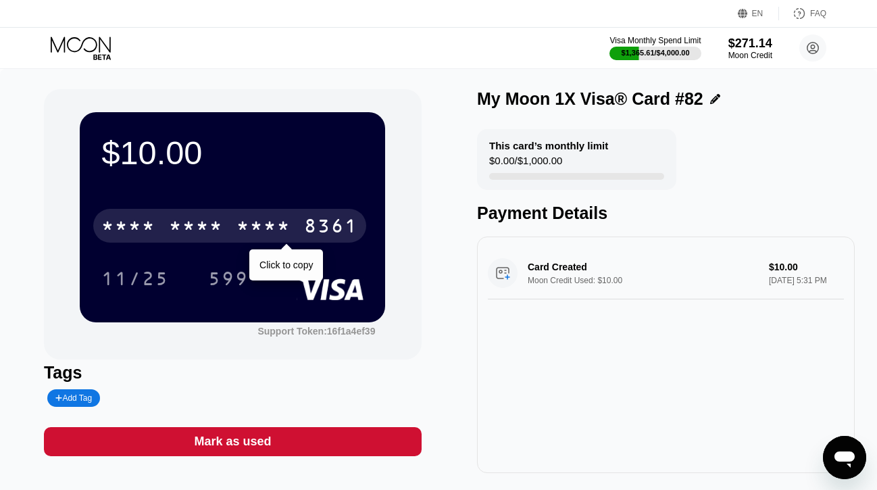
click at [282, 231] on div "* * * *" at bounding box center [263, 228] width 54 height 22
click at [282, 231] on div "2527" at bounding box center [263, 228] width 54 height 22
click at [196, 221] on div "* * * *" at bounding box center [196, 228] width 54 height 22
click at [196, 225] on div "6500" at bounding box center [196, 228] width 54 height 22
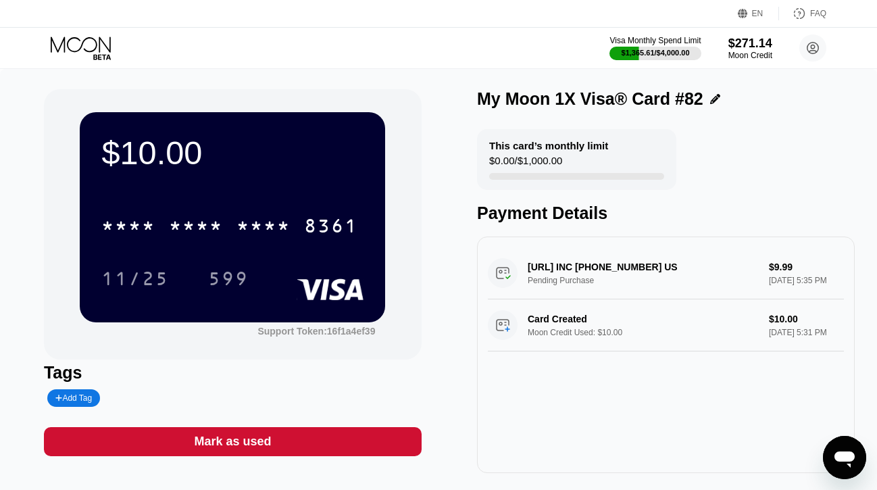
click at [84, 49] on icon at bounding box center [81, 44] width 60 height 16
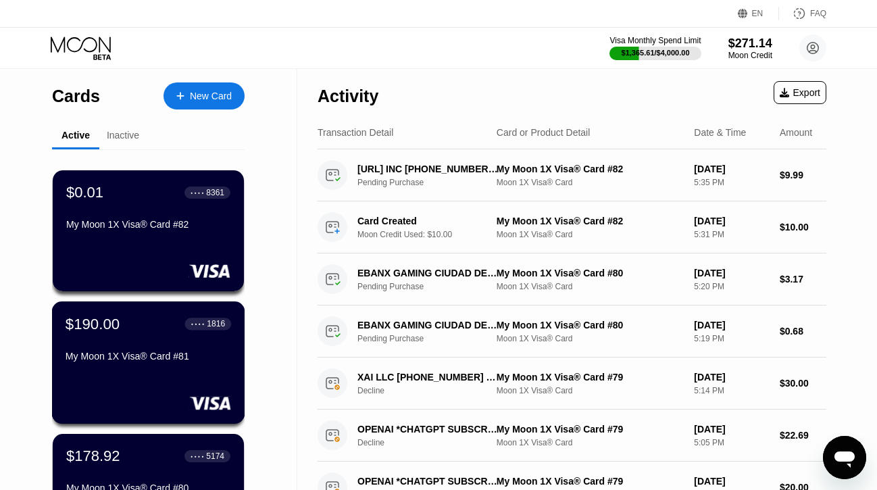
click at [105, 345] on div "$190.00 ● ● ● ● 1816 My Moon 1X Visa® Card #81" at bounding box center [149, 341] width 166 height 52
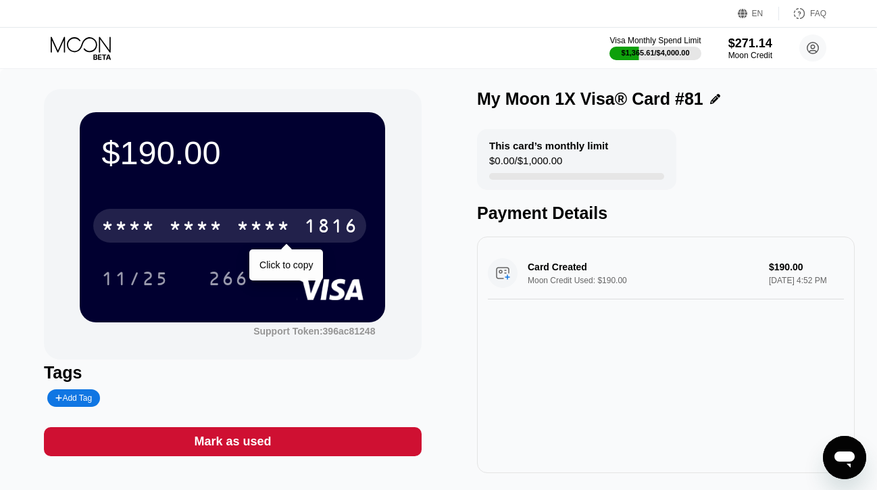
click at [221, 234] on div "* * * *" at bounding box center [196, 228] width 54 height 22
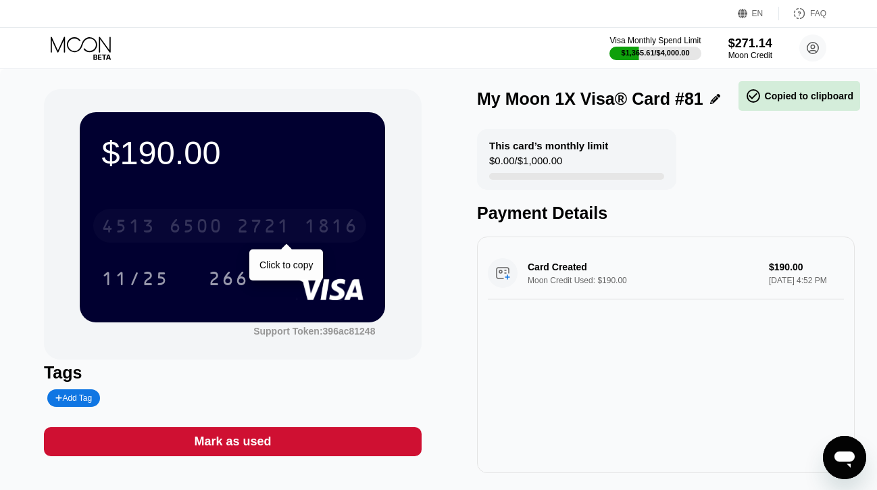
click at [221, 234] on div "6500" at bounding box center [196, 228] width 54 height 22
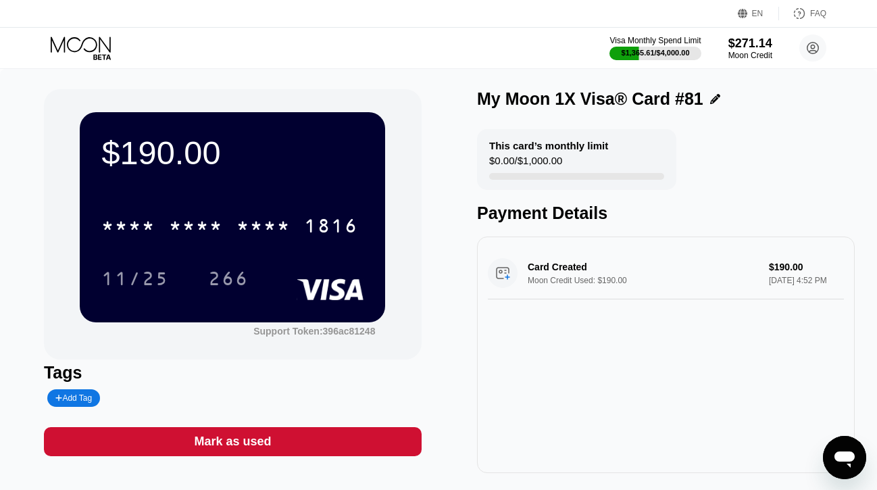
click at [80, 51] on icon at bounding box center [82, 48] width 63 height 24
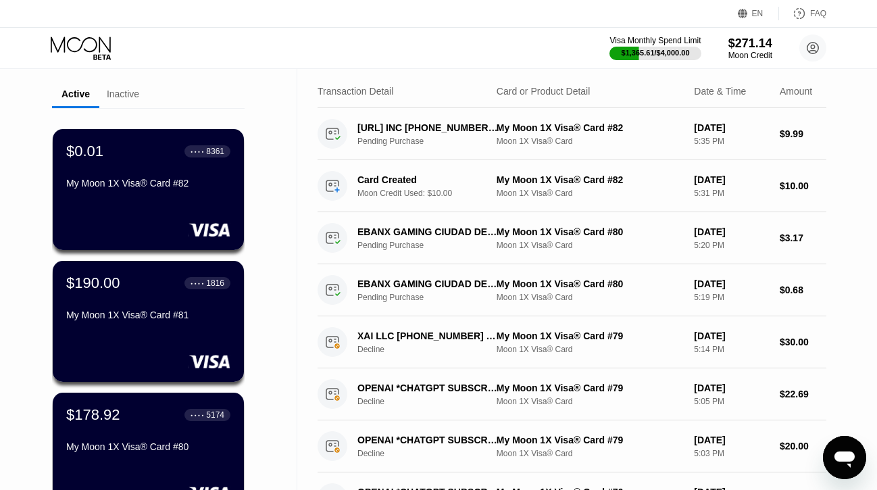
scroll to position [101, 0]
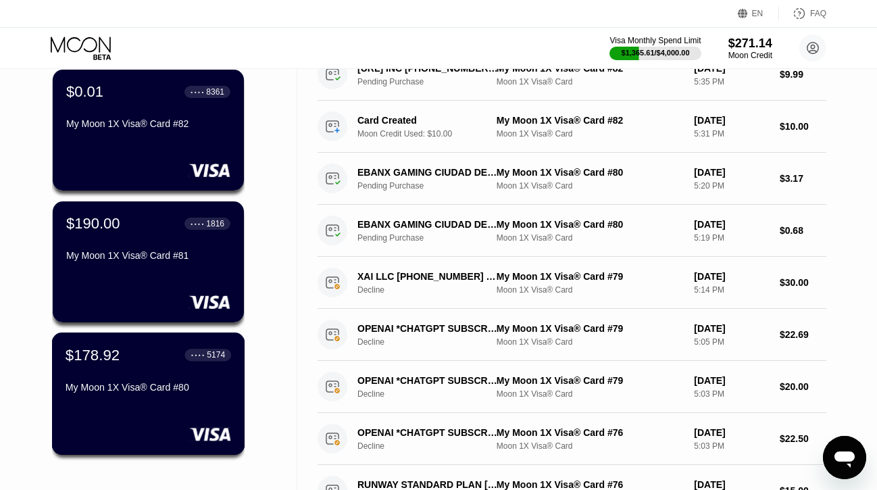
click at [116, 374] on div "$178.92 ● ● ● ● 5174 My Moon 1X Visa® Card #80" at bounding box center [149, 372] width 166 height 52
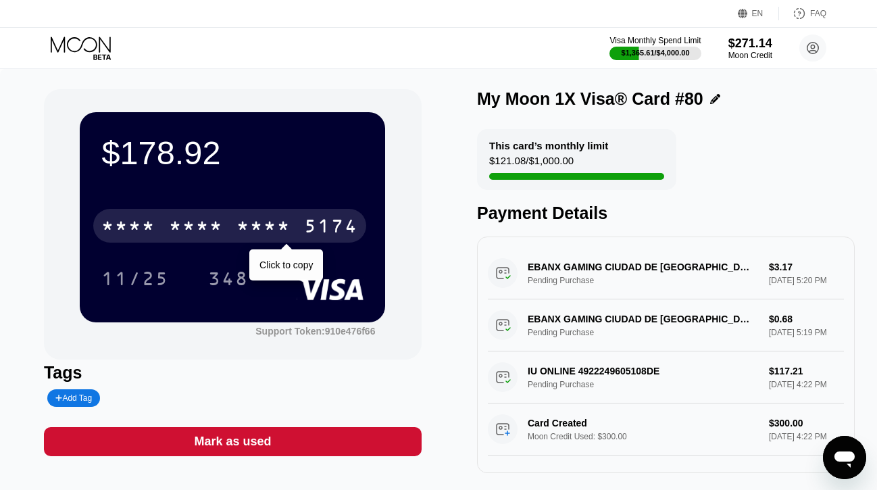
click at [244, 230] on div "* * * *" at bounding box center [263, 228] width 54 height 22
click at [244, 230] on div "2975" at bounding box center [263, 228] width 54 height 22
click at [209, 233] on div "* * * *" at bounding box center [196, 228] width 54 height 22
click at [209, 233] on div "6500" at bounding box center [196, 228] width 54 height 22
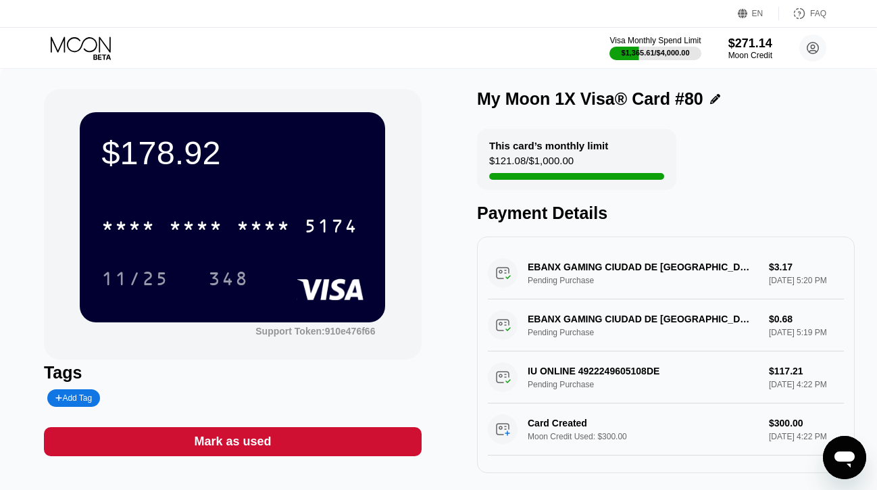
click at [97, 51] on icon at bounding box center [82, 48] width 63 height 24
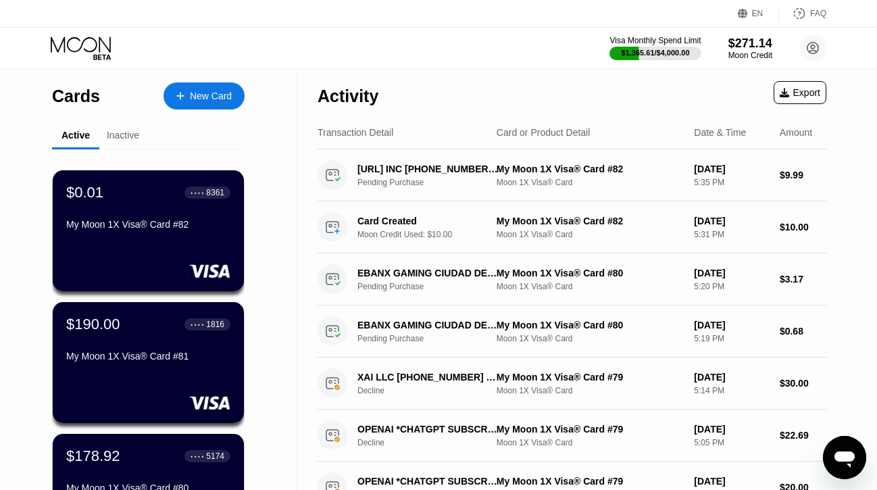
click at [126, 356] on div "My Moon 1X Visa® Card #81" at bounding box center [148, 356] width 164 height 11
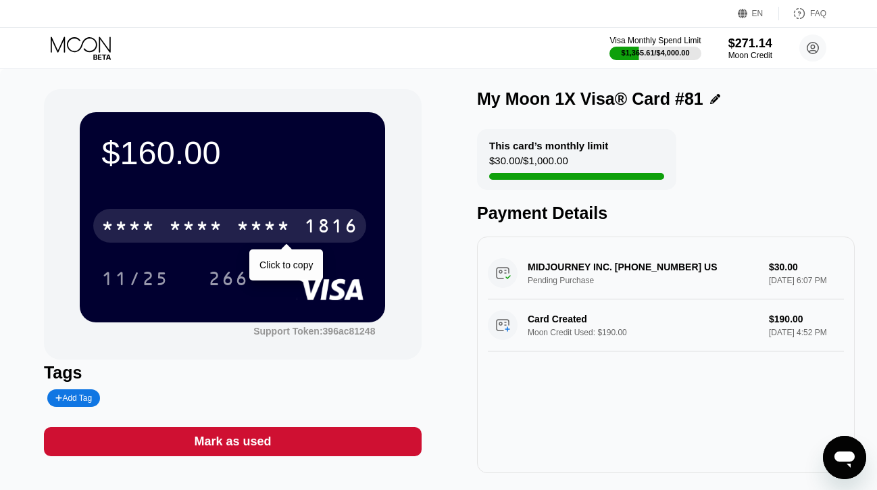
click at [195, 241] on div "* * * * * * * * * * * * 1816" at bounding box center [229, 226] width 273 height 34
click at [197, 226] on div "6500" at bounding box center [196, 228] width 54 height 22
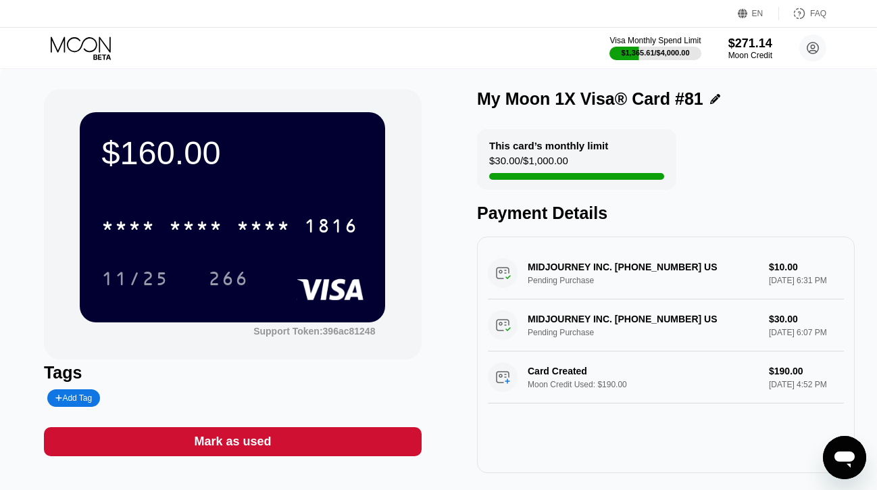
click at [80, 44] on icon at bounding box center [82, 48] width 63 height 24
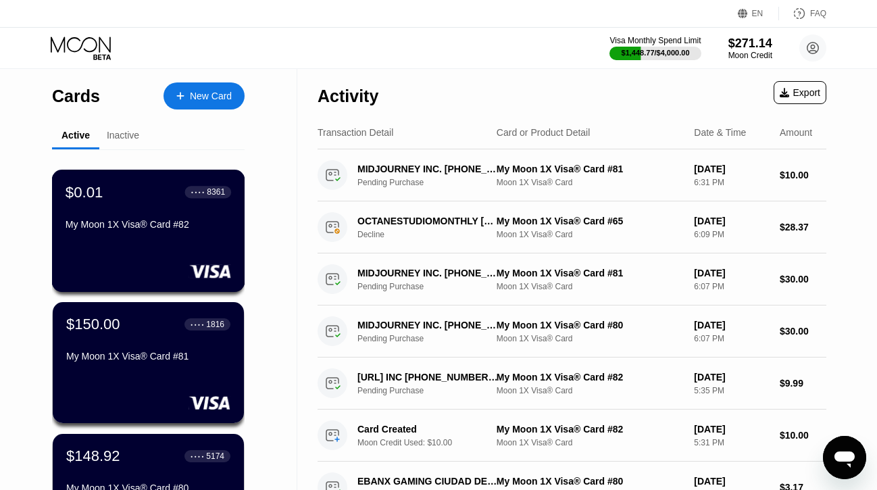
click at [157, 232] on div "My Moon 1X Visa® Card #82" at bounding box center [149, 227] width 166 height 16
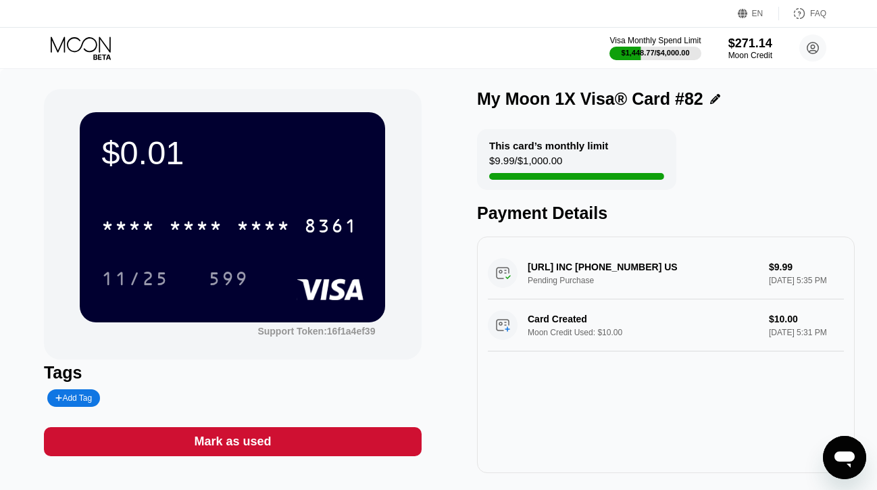
click at [235, 443] on div "Mark as used" at bounding box center [232, 442] width 77 height 16
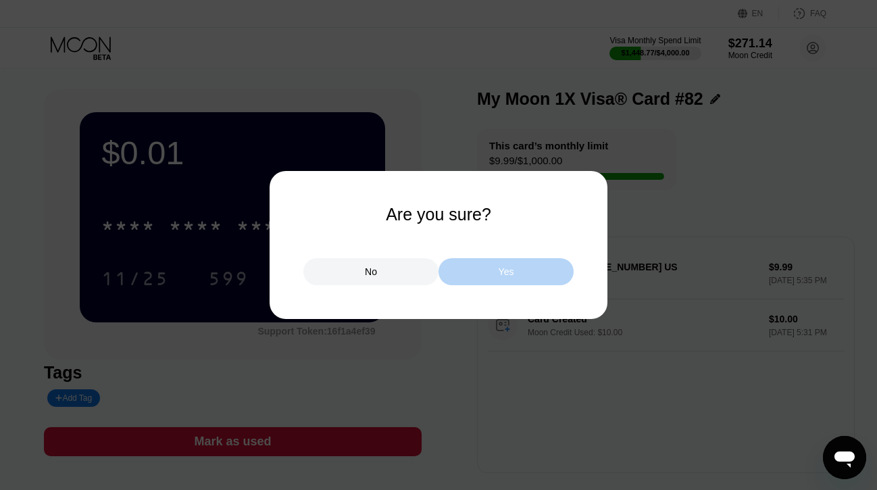
click at [455, 271] on div "Yes" at bounding box center [505, 271] width 135 height 27
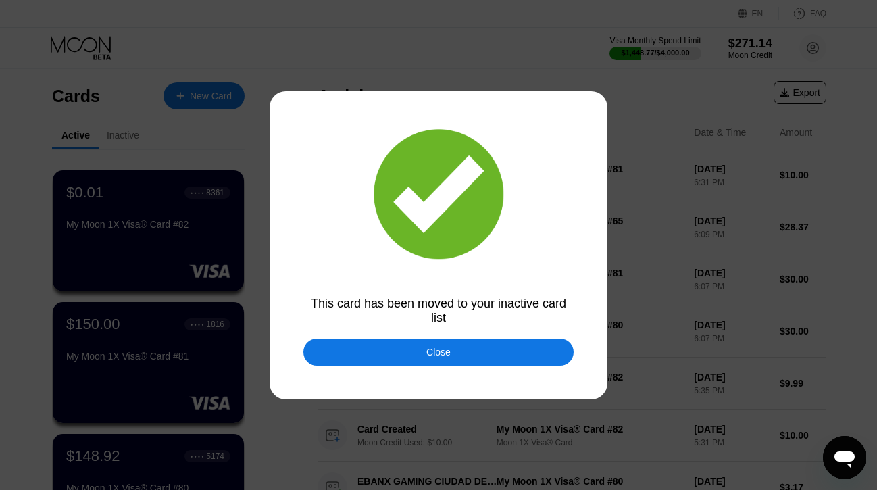
click at [401, 355] on div "Close" at bounding box center [438, 351] width 270 height 27
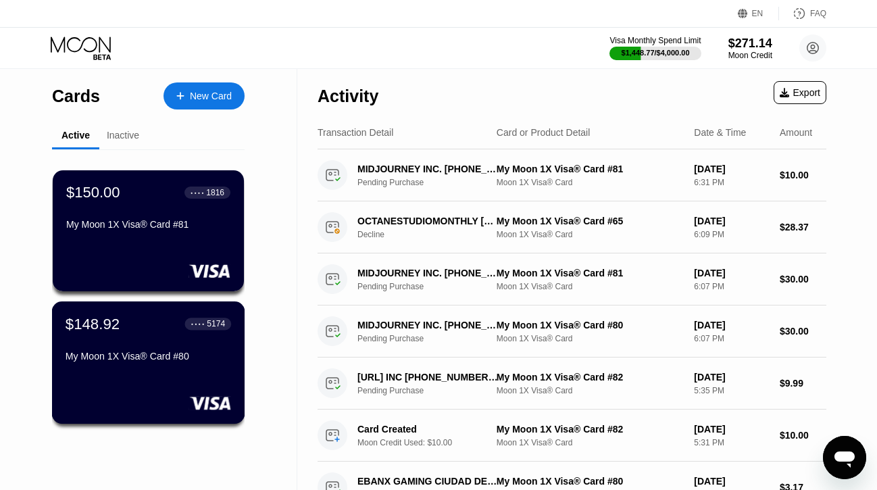
click at [115, 326] on div "$148.92" at bounding box center [93, 324] width 54 height 18
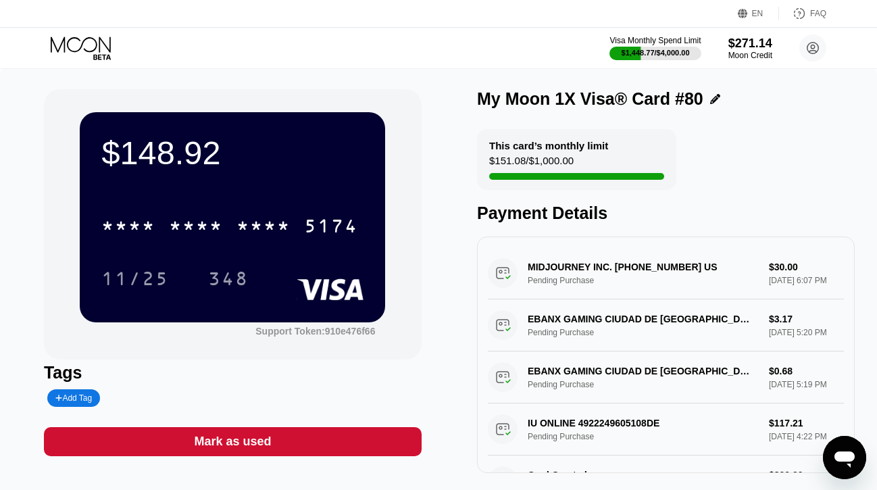
click at [101, 49] on icon at bounding box center [82, 48] width 63 height 24
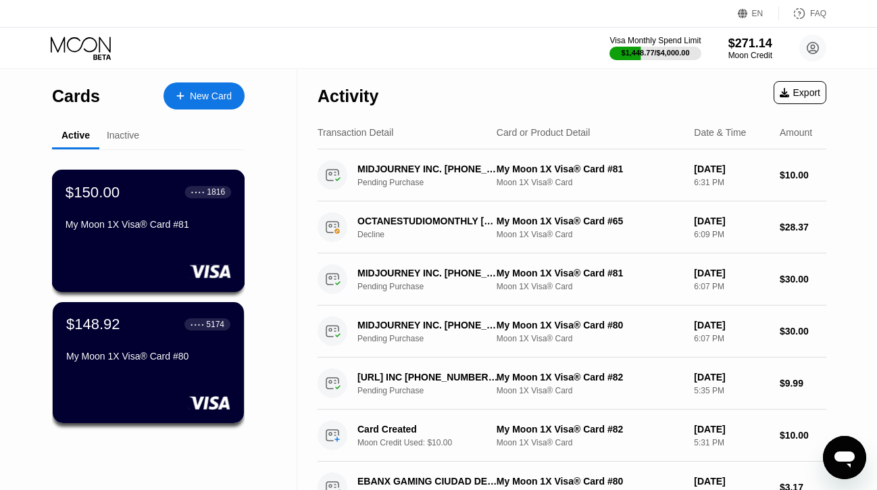
click at [165, 272] on div at bounding box center [149, 271] width 166 height 14
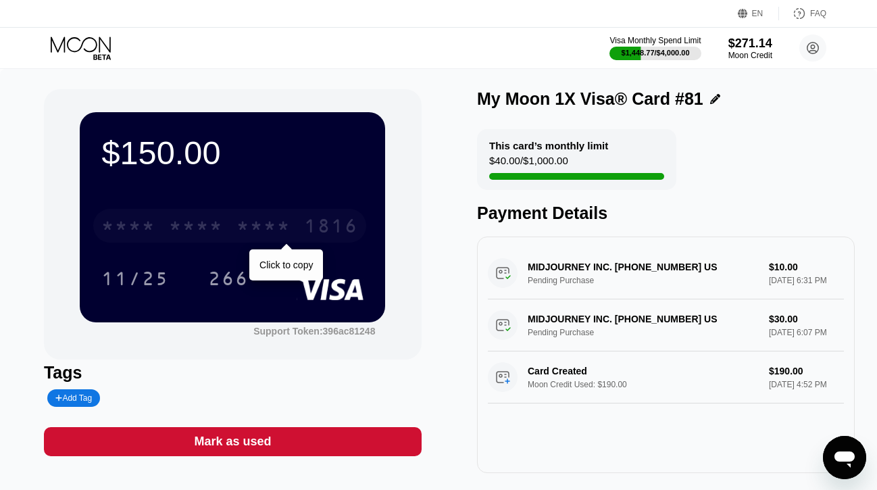
click at [184, 209] on div "* * * * * * * * * * * * 1816" at bounding box center [229, 226] width 273 height 34
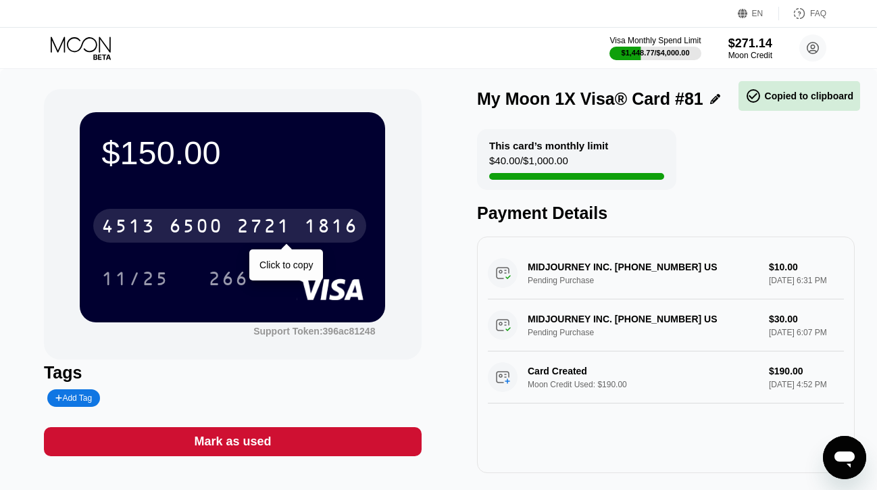
click at [179, 226] on div "6500" at bounding box center [196, 228] width 54 height 22
click at [179, 226] on div "* * * *" at bounding box center [196, 228] width 54 height 22
click at [230, 234] on div "[CREDIT_CARD_NUMBER]" at bounding box center [229, 226] width 273 height 34
click at [235, 234] on div "* * * * * * * * * * * * 1816" at bounding box center [229, 226] width 273 height 34
click at [186, 229] on div "6500" at bounding box center [196, 228] width 54 height 22
